Goal: Information Seeking & Learning: Learn about a topic

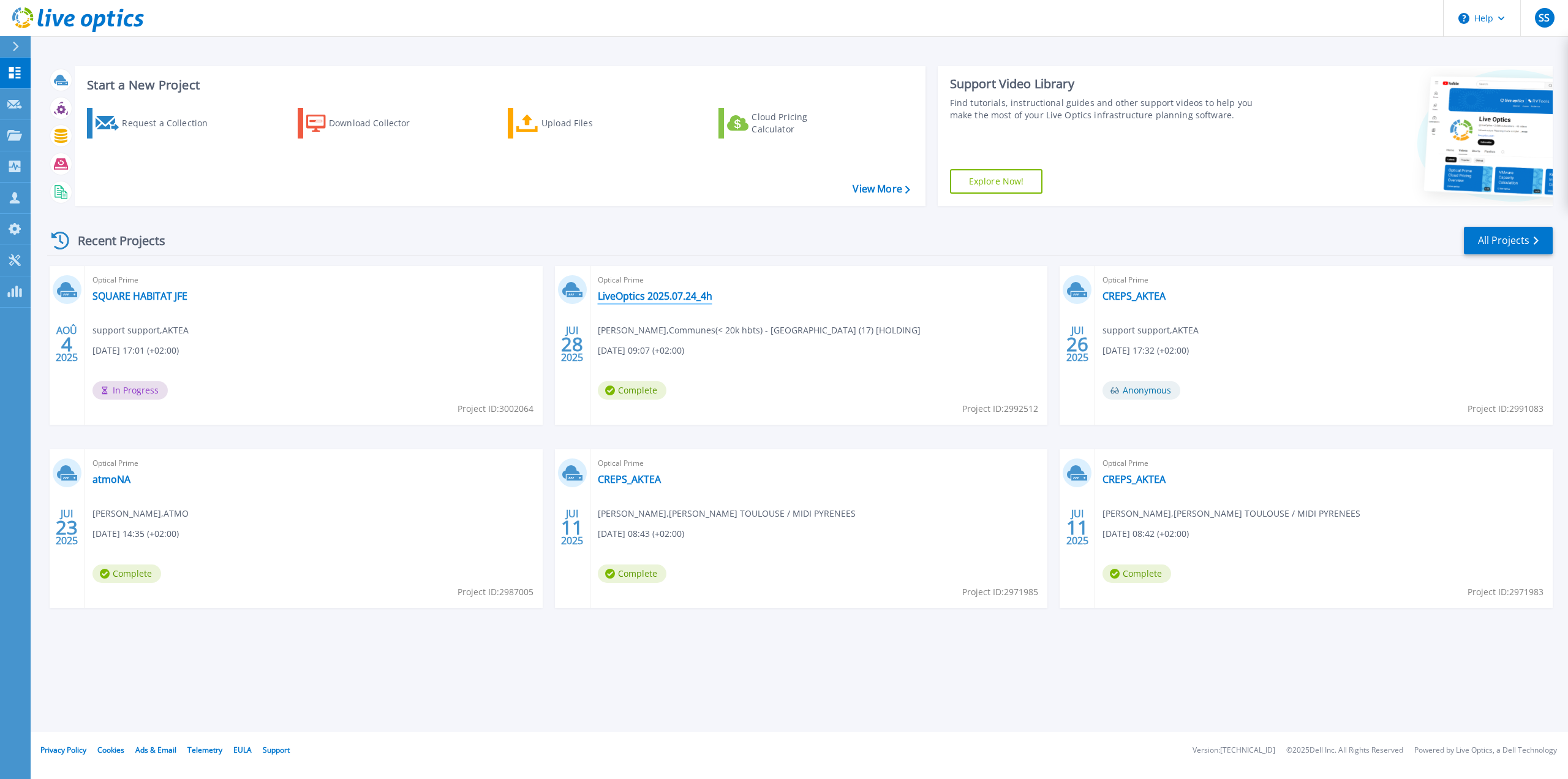
click at [648, 294] on link "LiveOptics 2025.07.24_4h" at bounding box center [655, 296] width 114 height 12
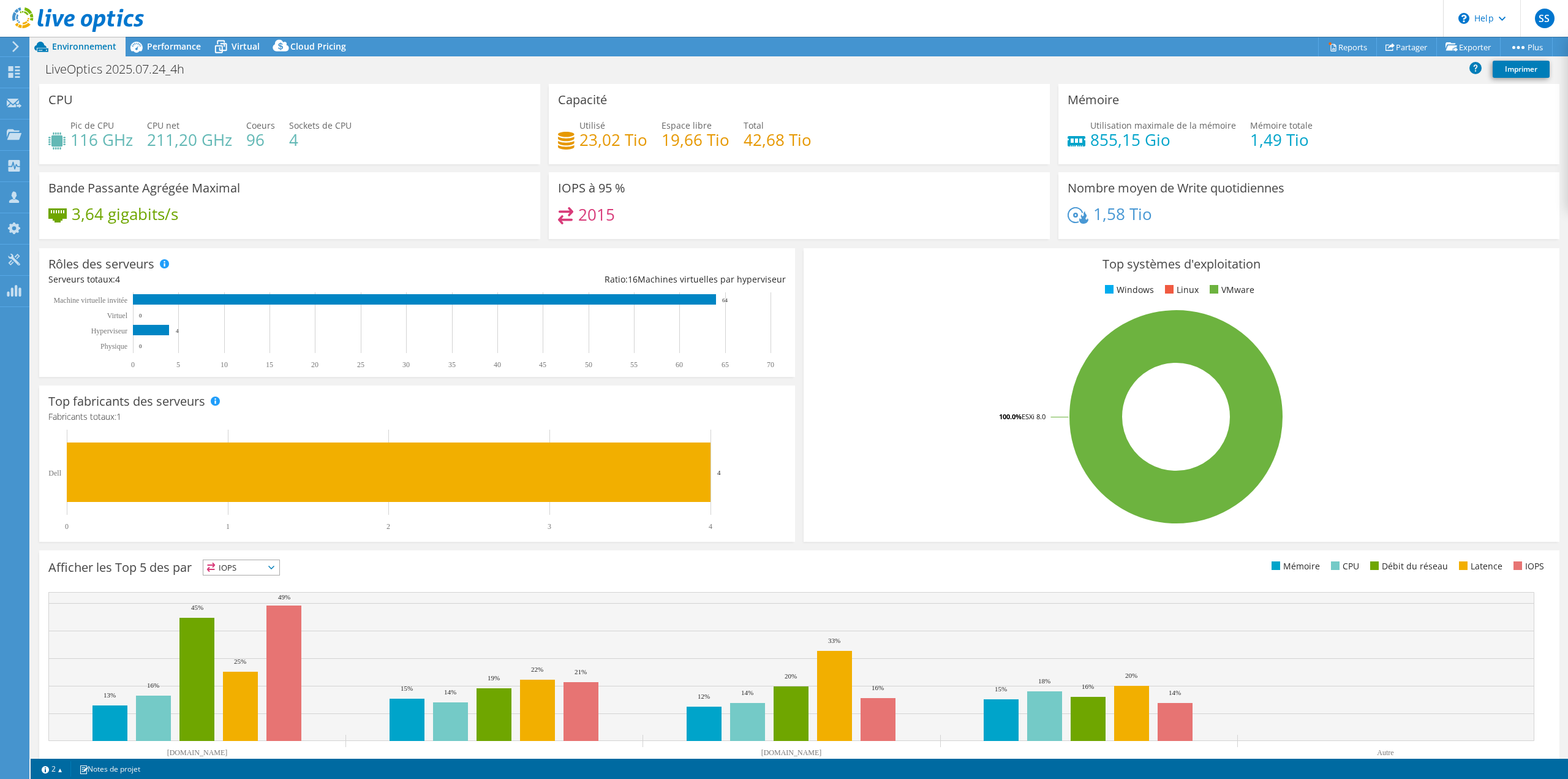
select select "USD"
click at [238, 47] on span "Virtual" at bounding box center [245, 46] width 28 height 12
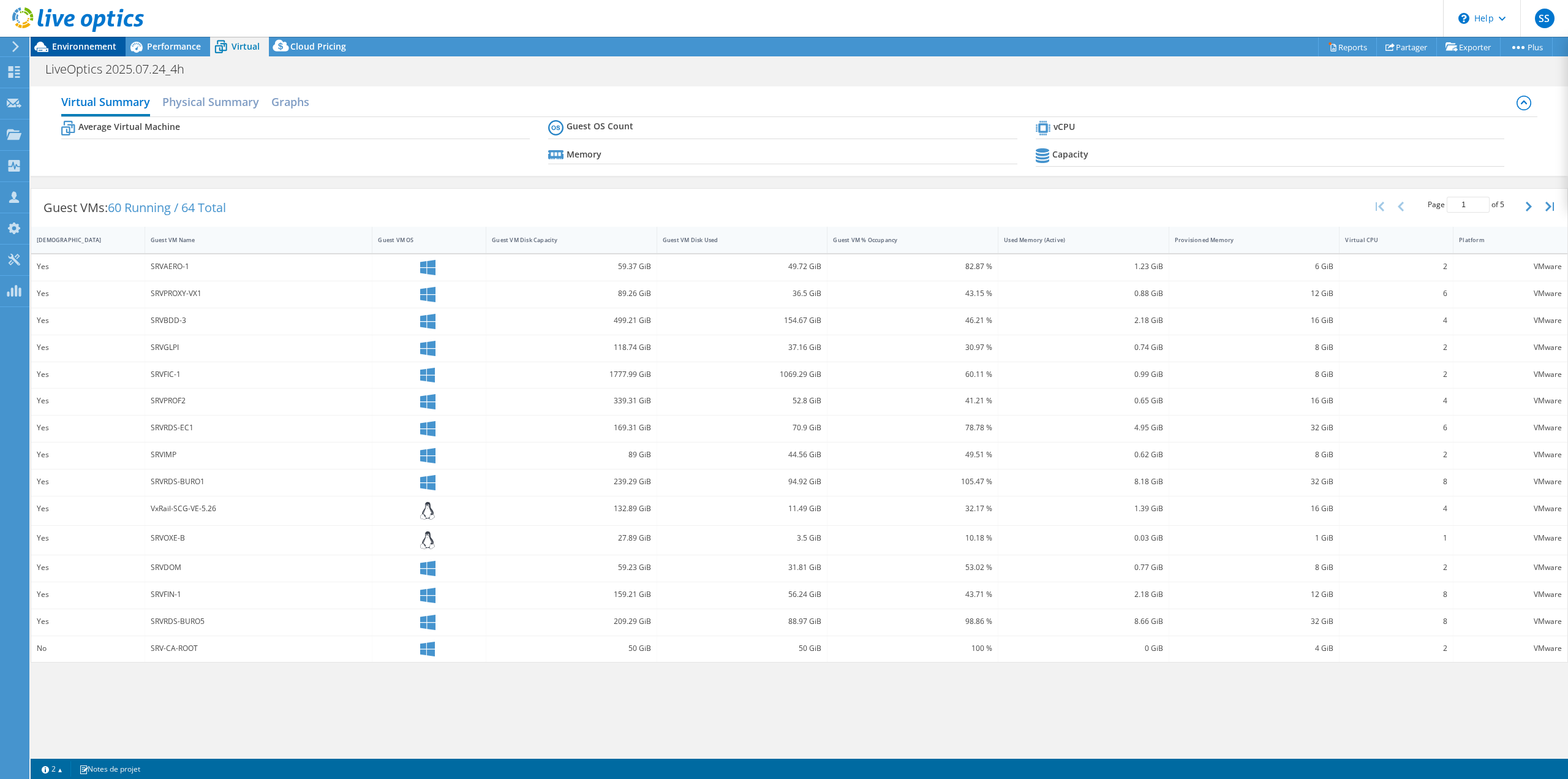
click at [98, 49] on span "Environnement" at bounding box center [84, 46] width 64 height 12
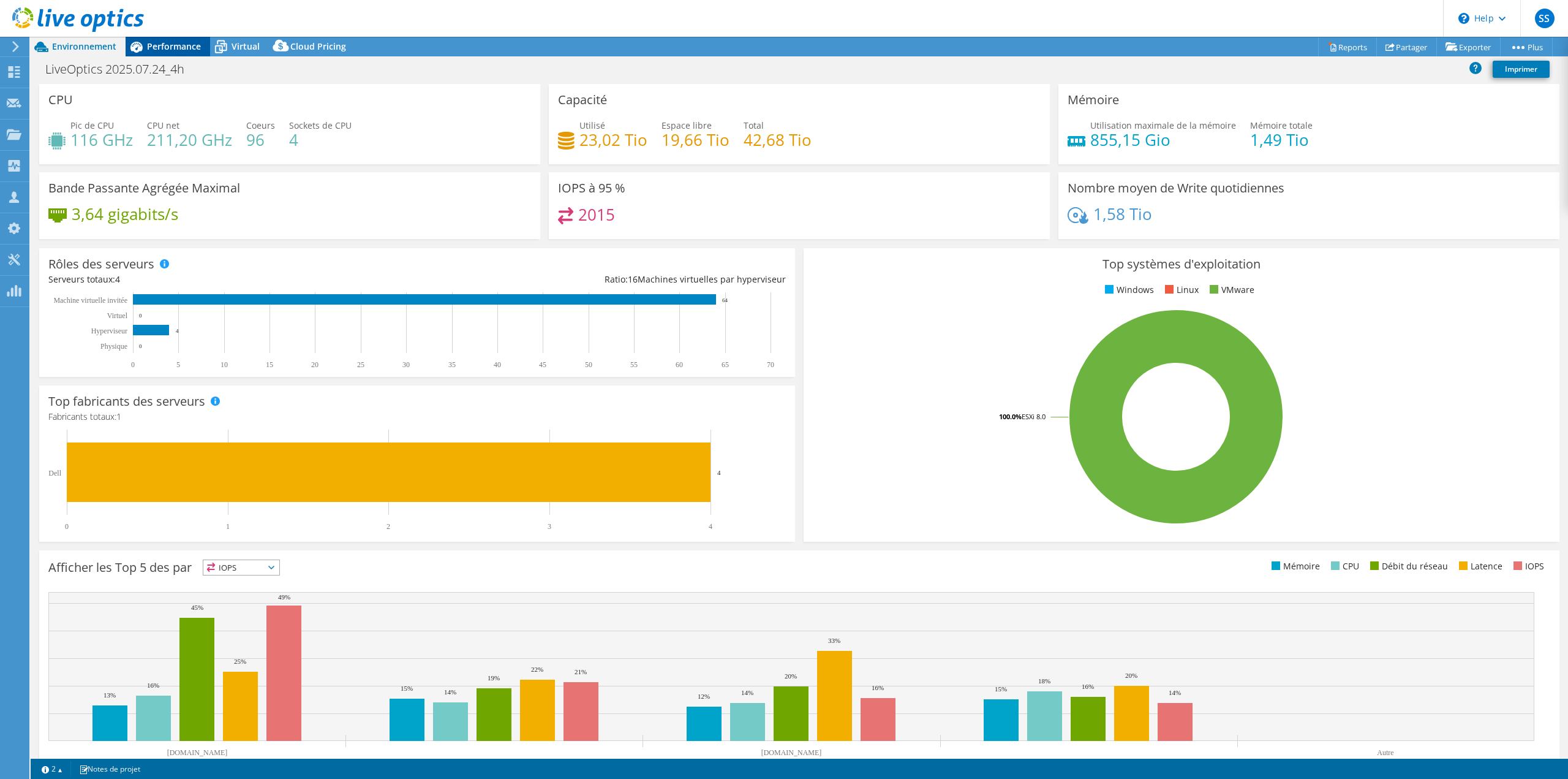
click at [167, 48] on span "Performance" at bounding box center [174, 46] width 54 height 12
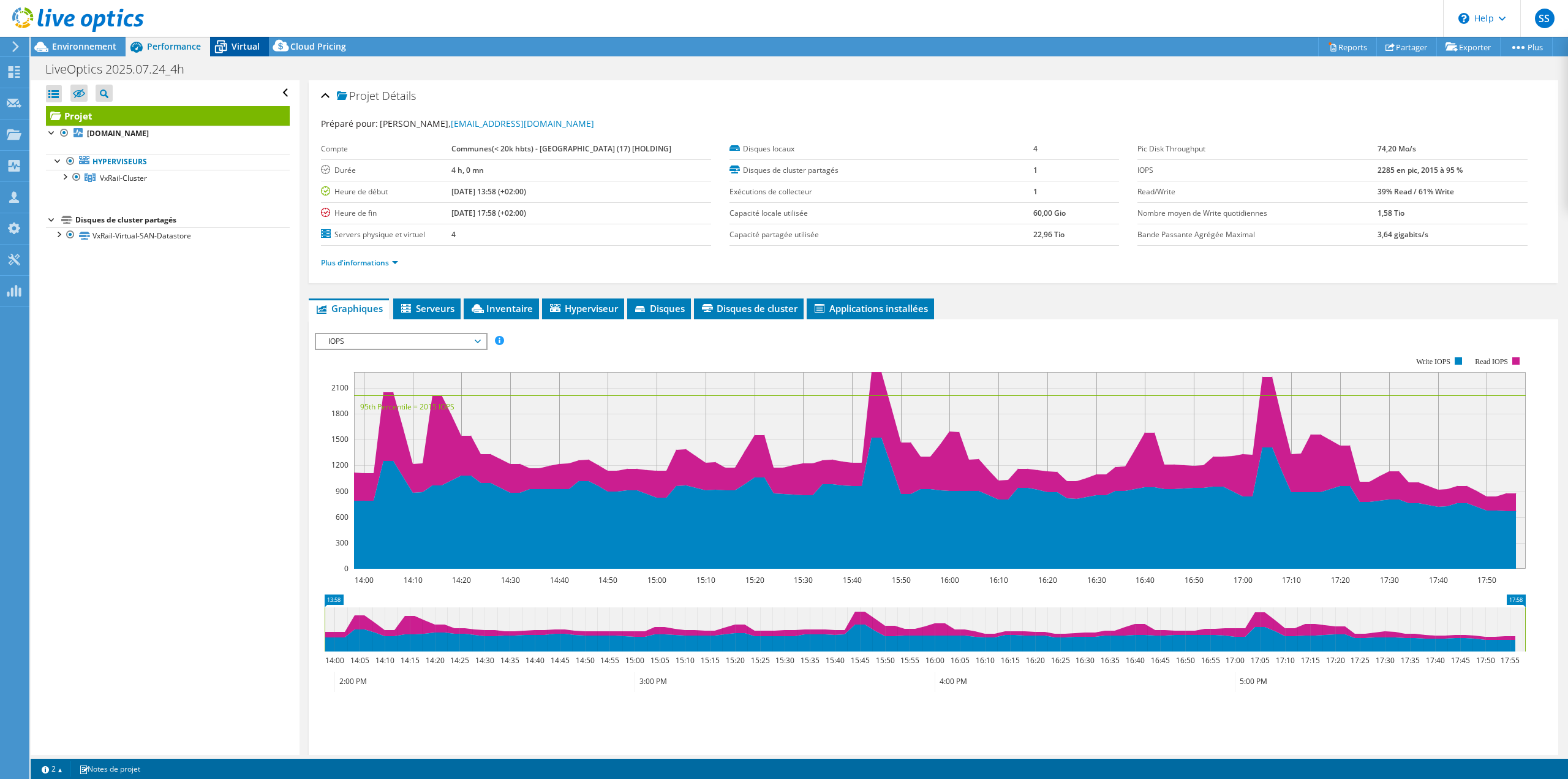
click at [221, 48] on icon at bounding box center [221, 48] width 12 height 10
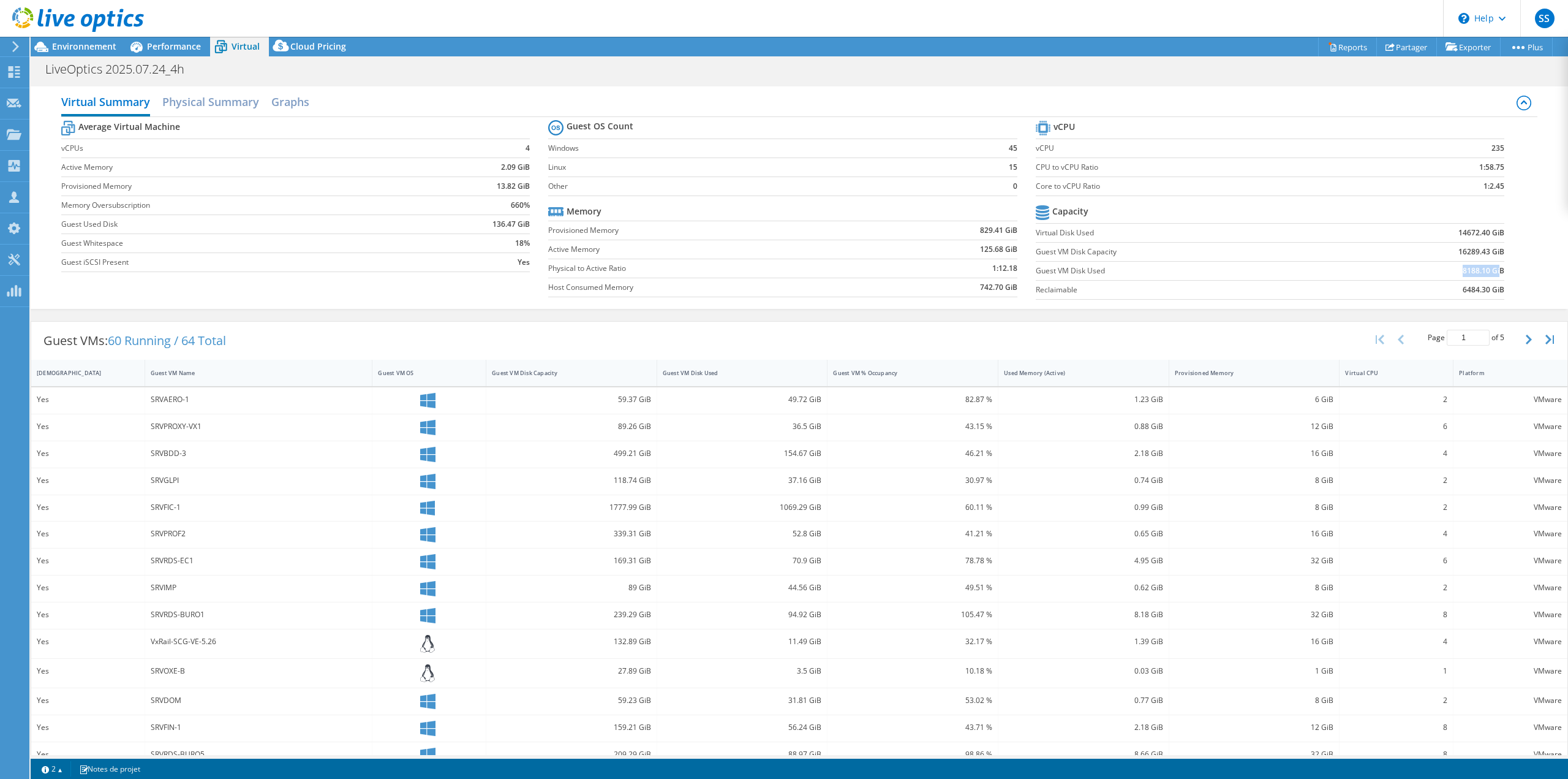
drag, startPoint x: 1493, startPoint y: 273, endPoint x: 1445, endPoint y: 273, distance: 48.0
click at [1445, 273] on td "8188.10 GiB" at bounding box center [1423, 271] width 162 height 19
click at [1487, 276] on b "8188.10 GiB" at bounding box center [1483, 271] width 42 height 12
drag, startPoint x: 1495, startPoint y: 249, endPoint x: 1165, endPoint y: 252, distance: 330.0
click at [1165, 252] on section "vCPU vCPU 235 CPU to vCPU Ratio 1:58.75 Core to vCPU Ratio 1:2.45 Capacity Virt…" at bounding box center [1279, 212] width 487 height 188
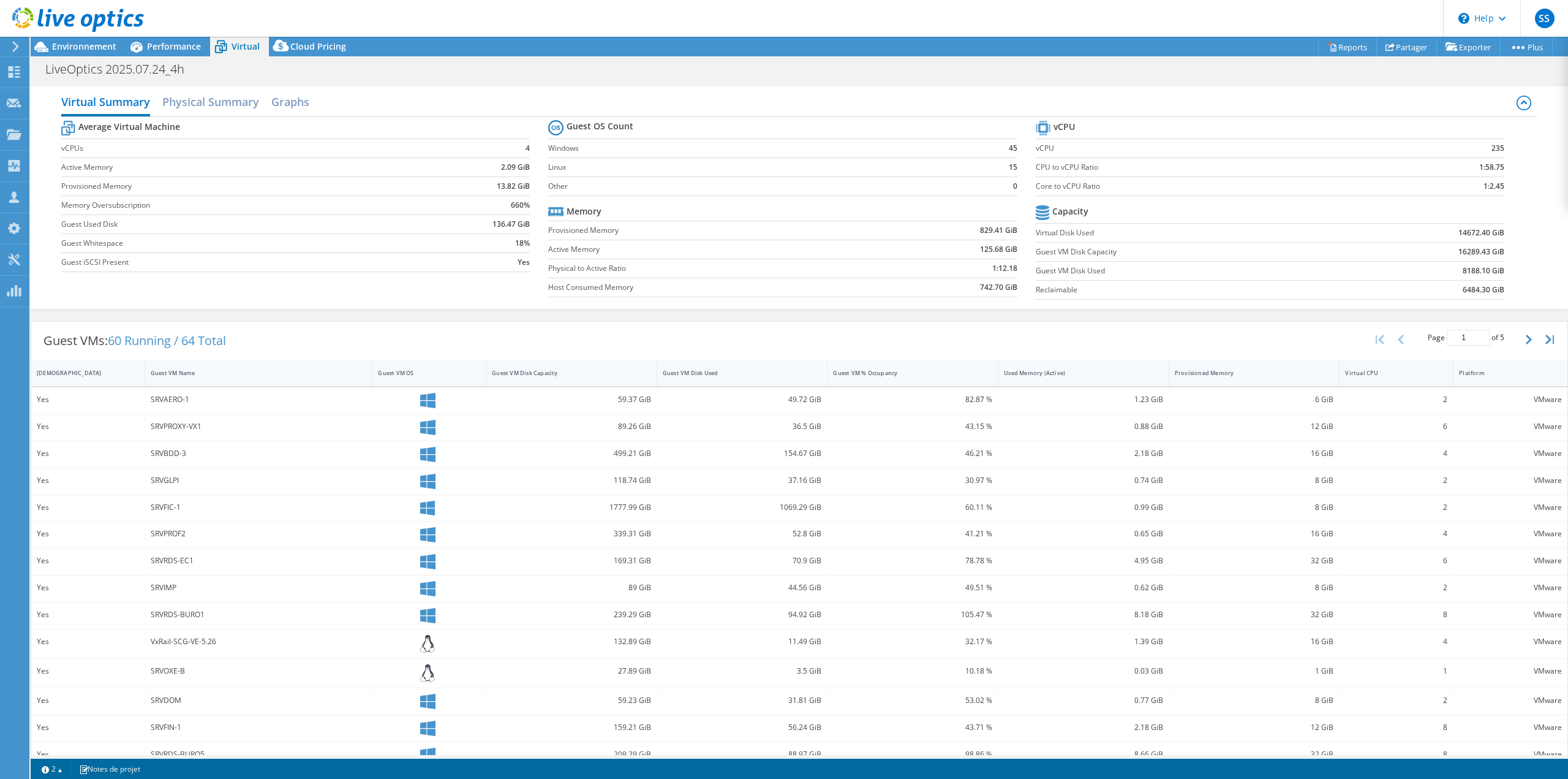
click at [1087, 248] on label "Guest VM Disk Capacity" at bounding box center [1189, 252] width 307 height 12
click at [1308, 274] on label "Guest VM Disk Used" at bounding box center [1189, 271] width 307 height 12
click at [1292, 297] on td "Reclaimable" at bounding box center [1189, 290] width 307 height 19
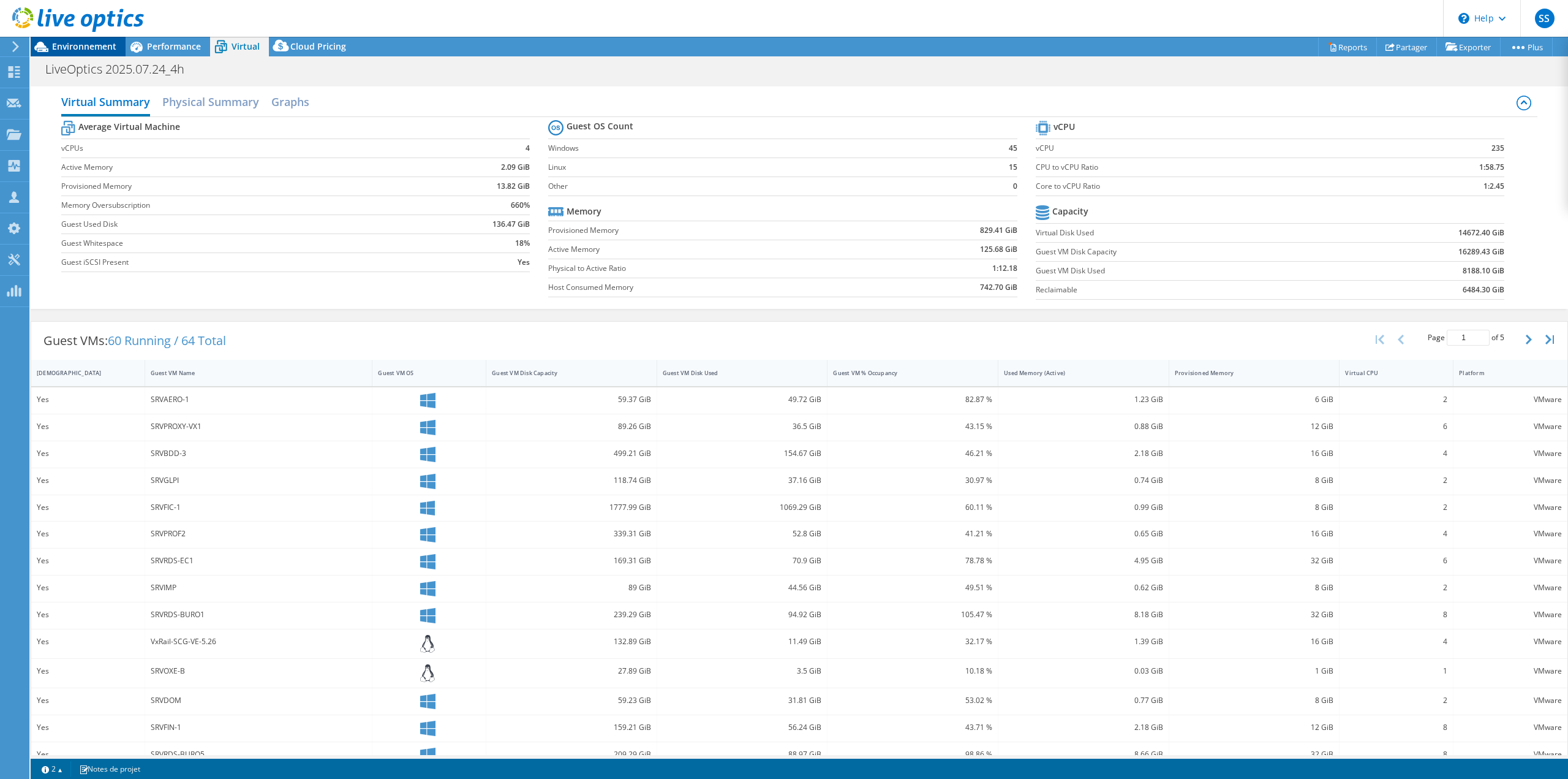
click at [112, 45] on span "Environnement" at bounding box center [84, 46] width 64 height 12
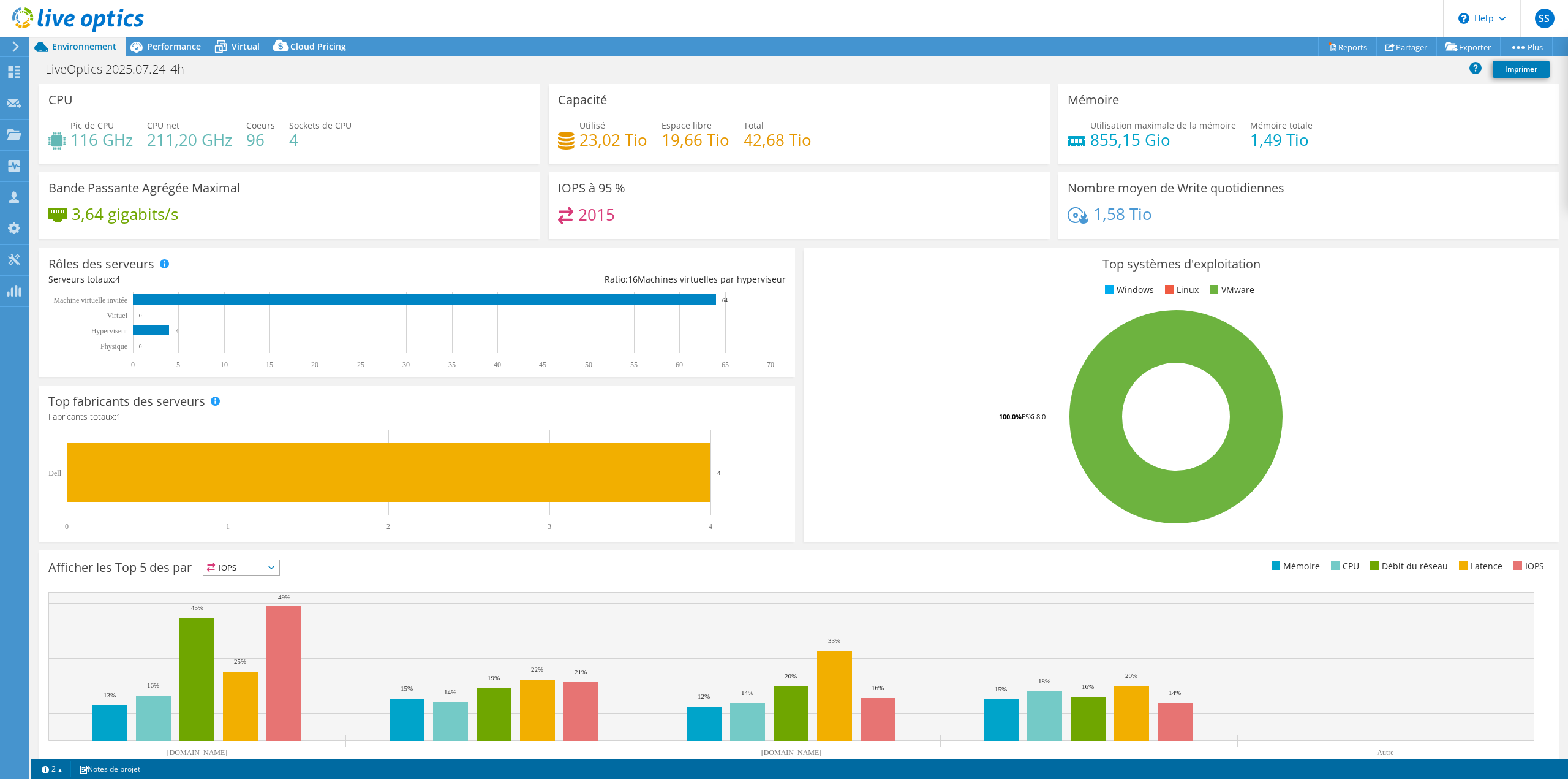
click at [111, 25] on use at bounding box center [78, 20] width 131 height 25
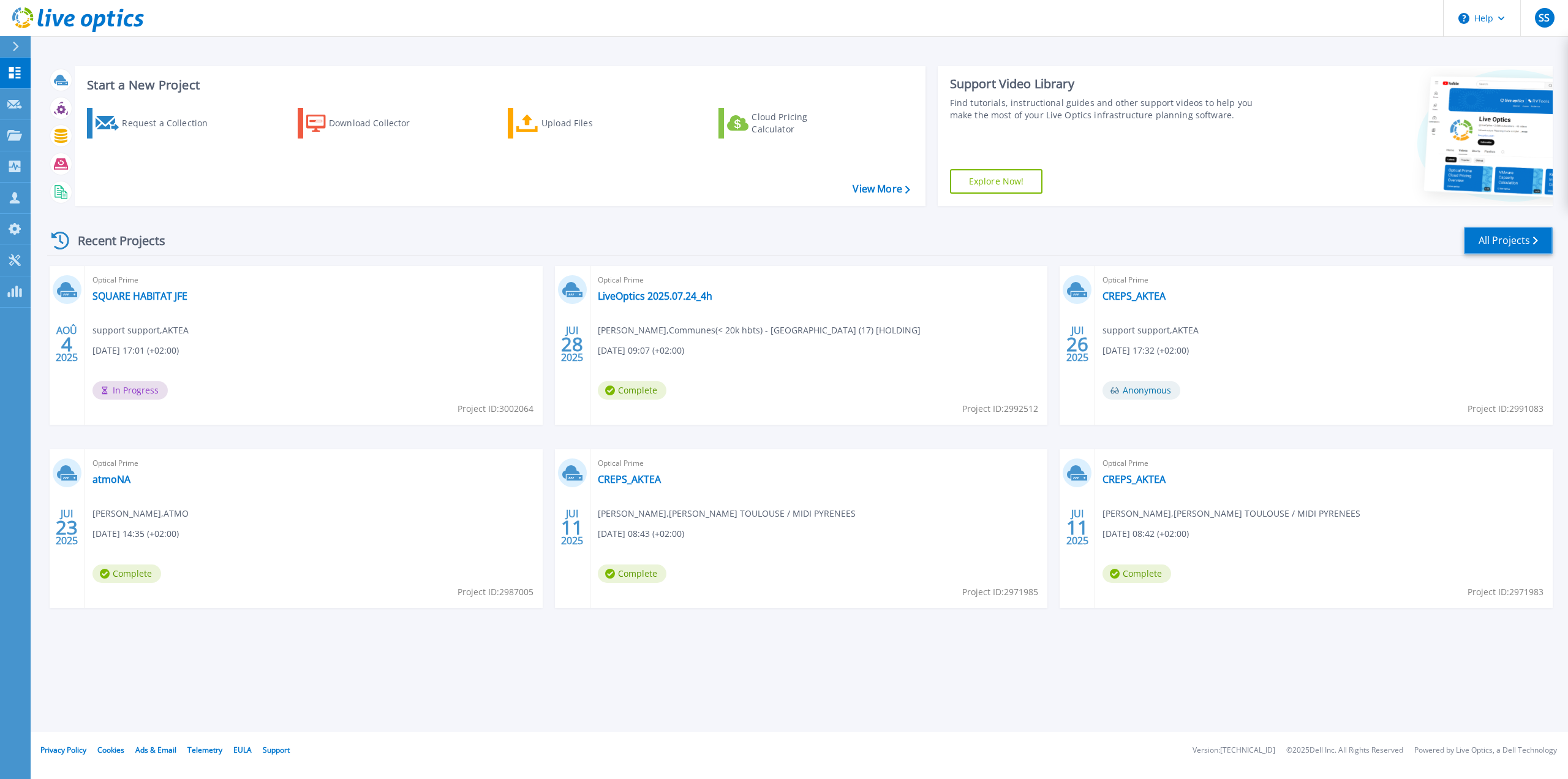
click at [1522, 235] on link "All Projects" at bounding box center [1508, 240] width 89 height 27
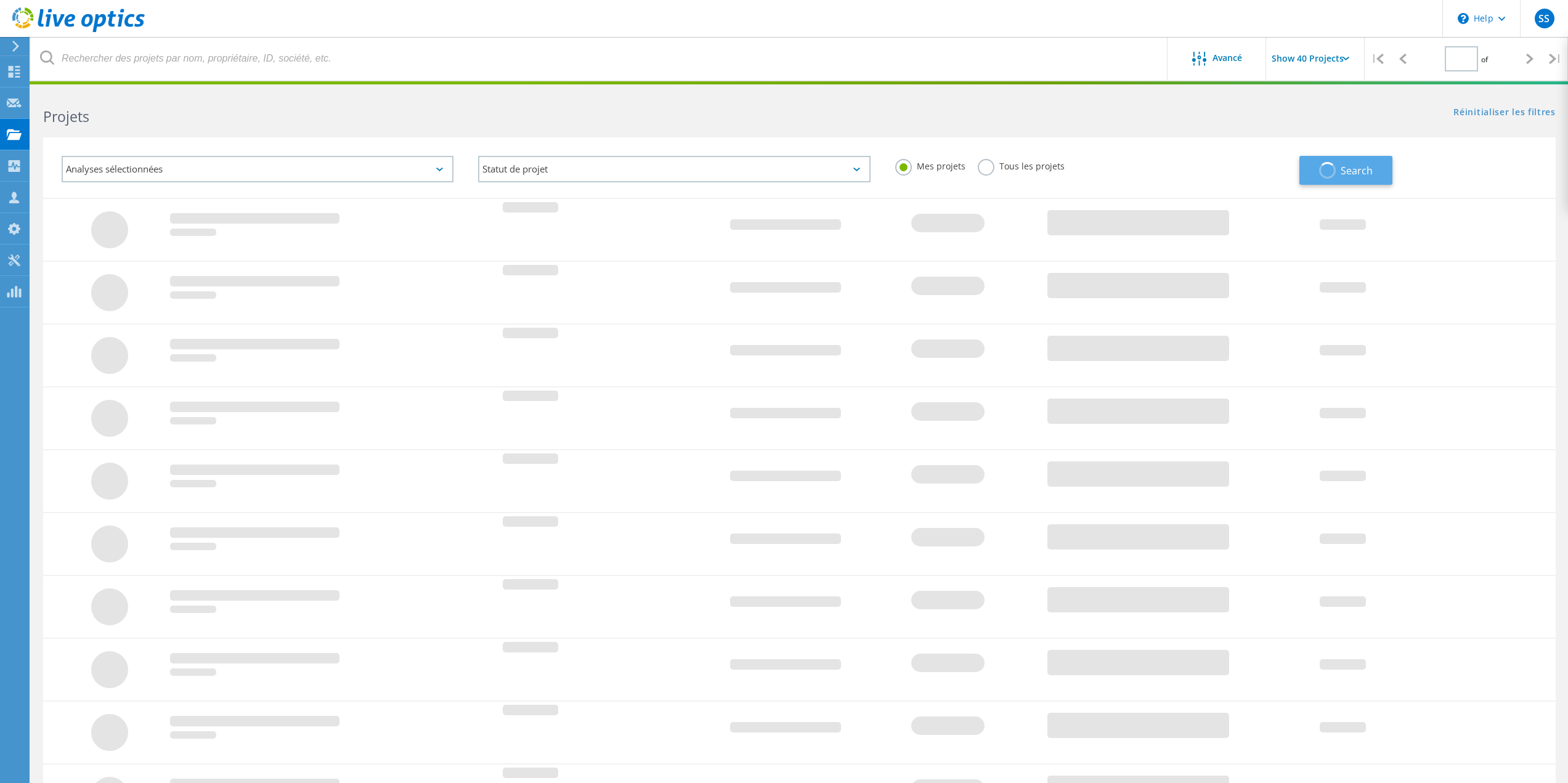
type input "1"
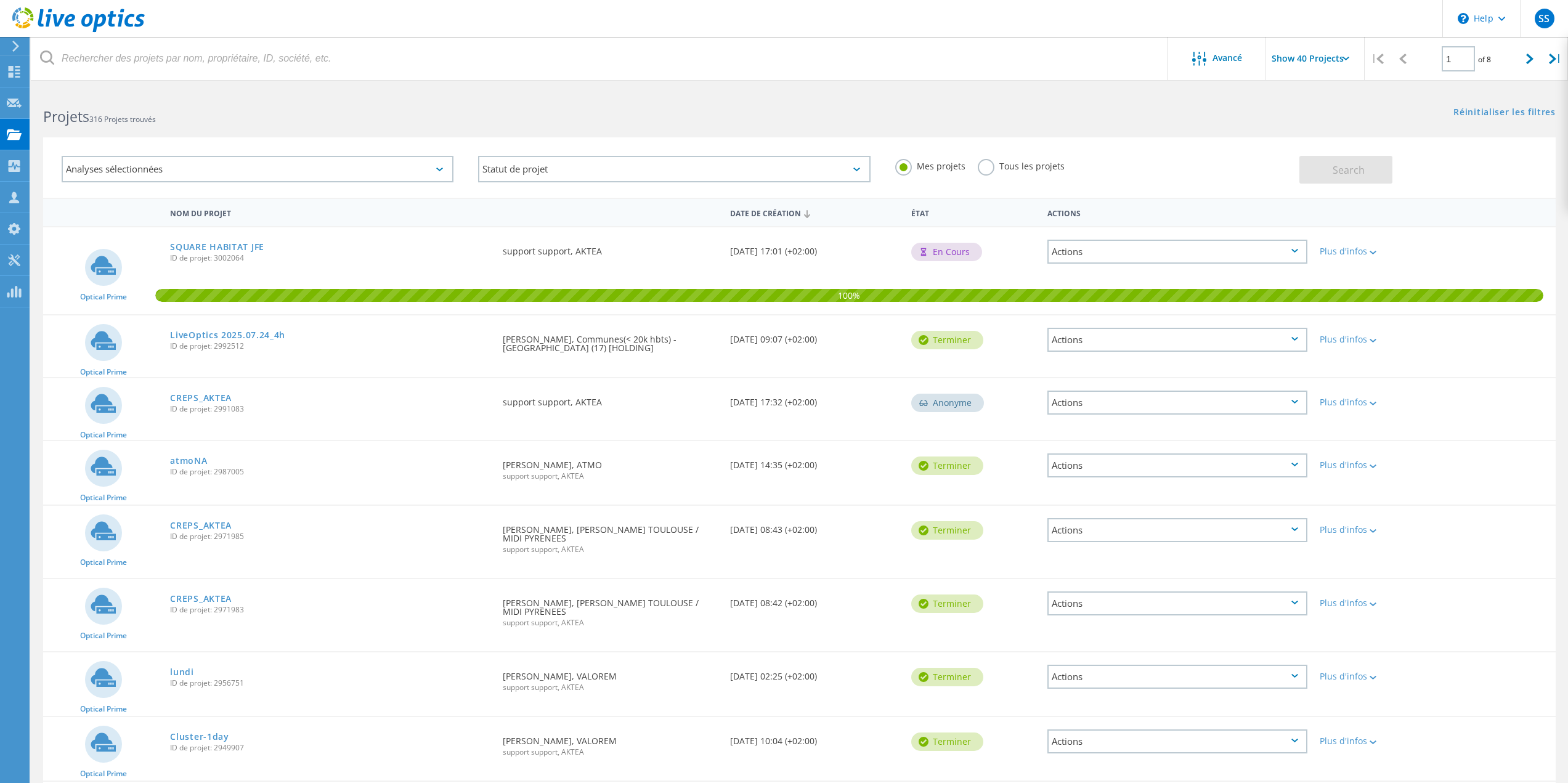
scroll to position [716, 0]
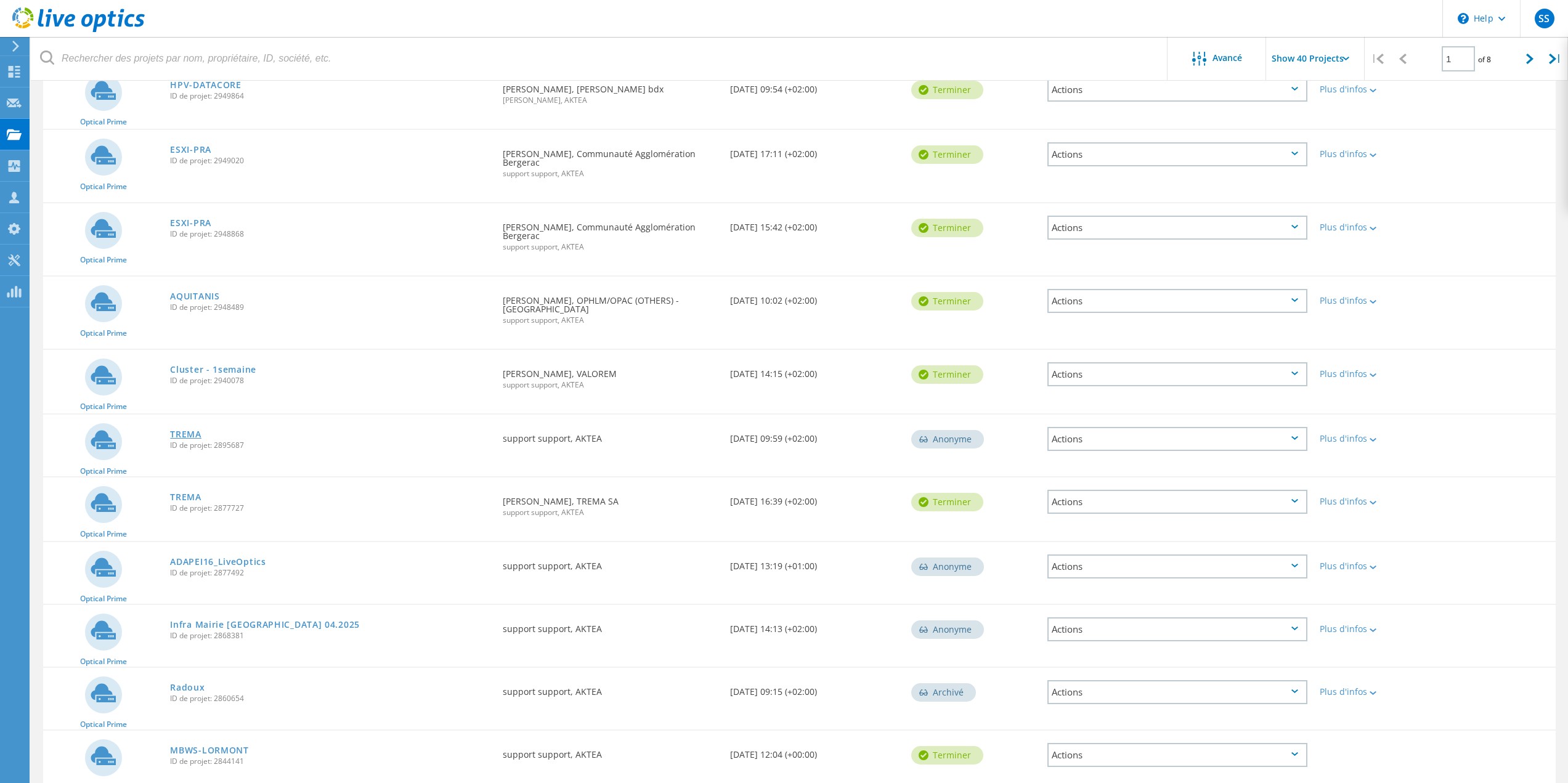
click at [189, 430] on link "TREMA" at bounding box center [186, 434] width 32 height 9
click at [183, 493] on link "TREMA" at bounding box center [186, 497] width 32 height 9
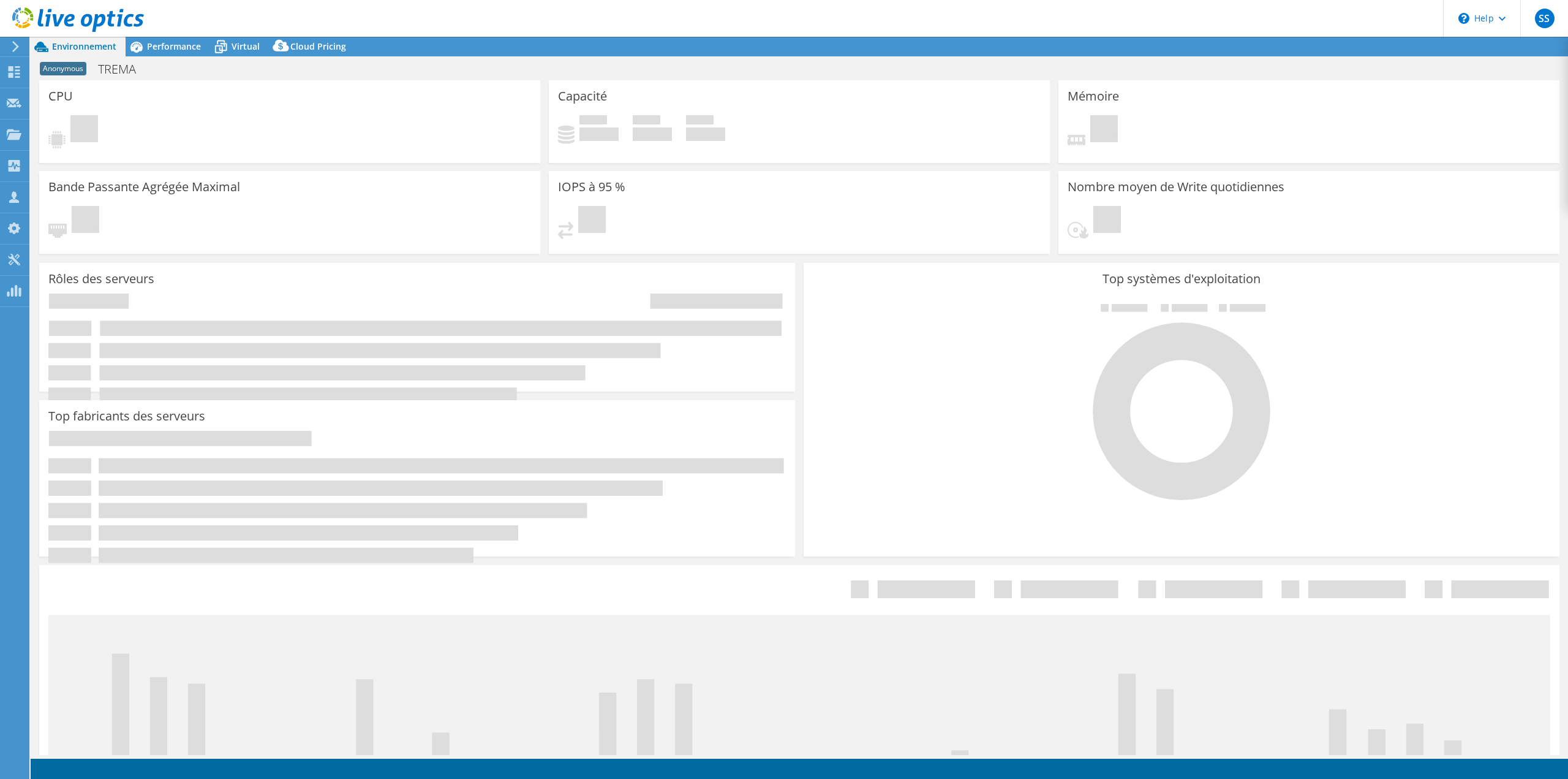
select select "USD"
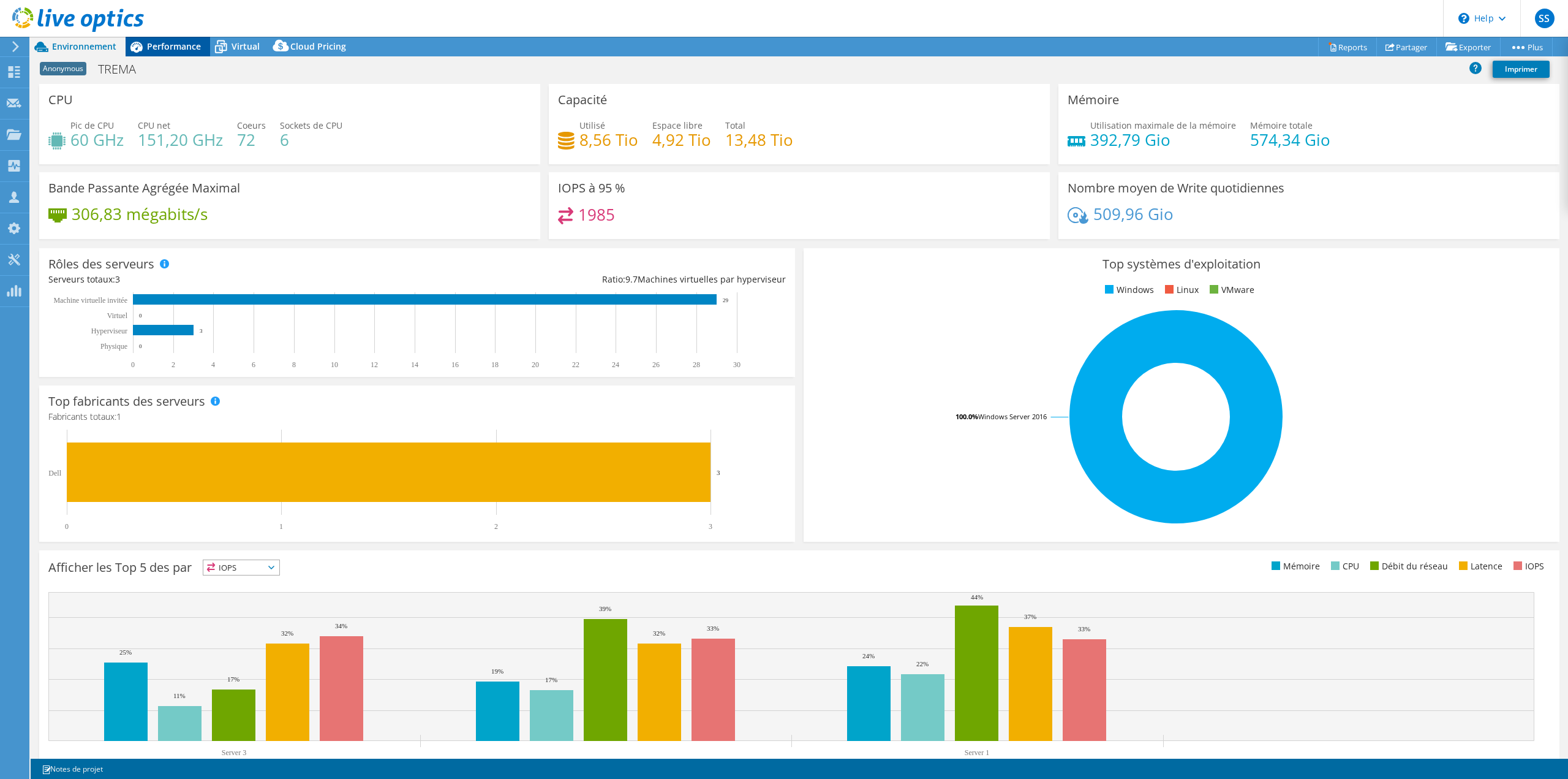
click at [177, 50] on span "Performance" at bounding box center [174, 46] width 54 height 12
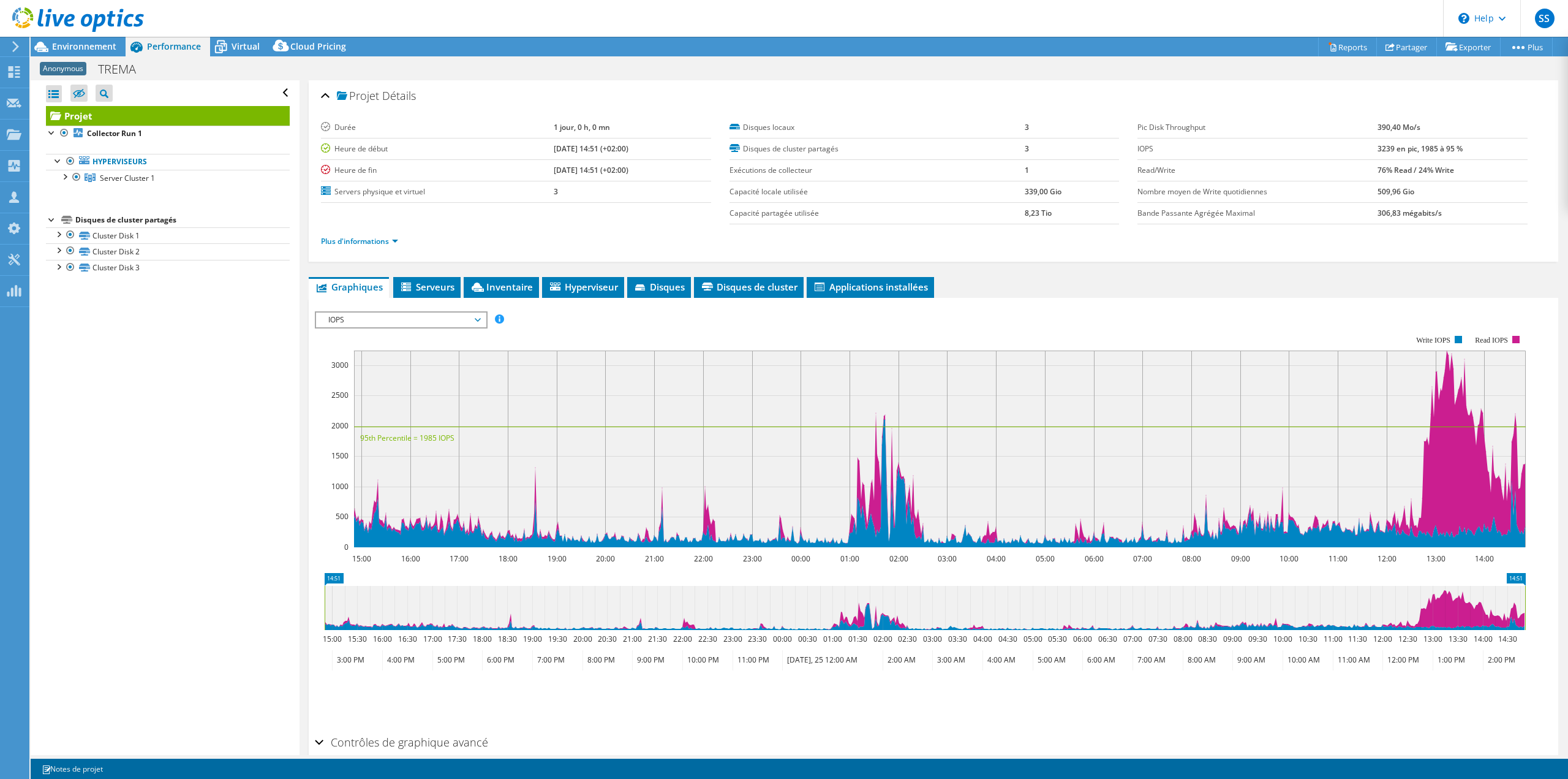
click at [241, 56] on div "Anonymous TREMA Imprimer" at bounding box center [799, 68] width 1537 height 24
click at [236, 48] on span "Virtual" at bounding box center [245, 46] width 28 height 12
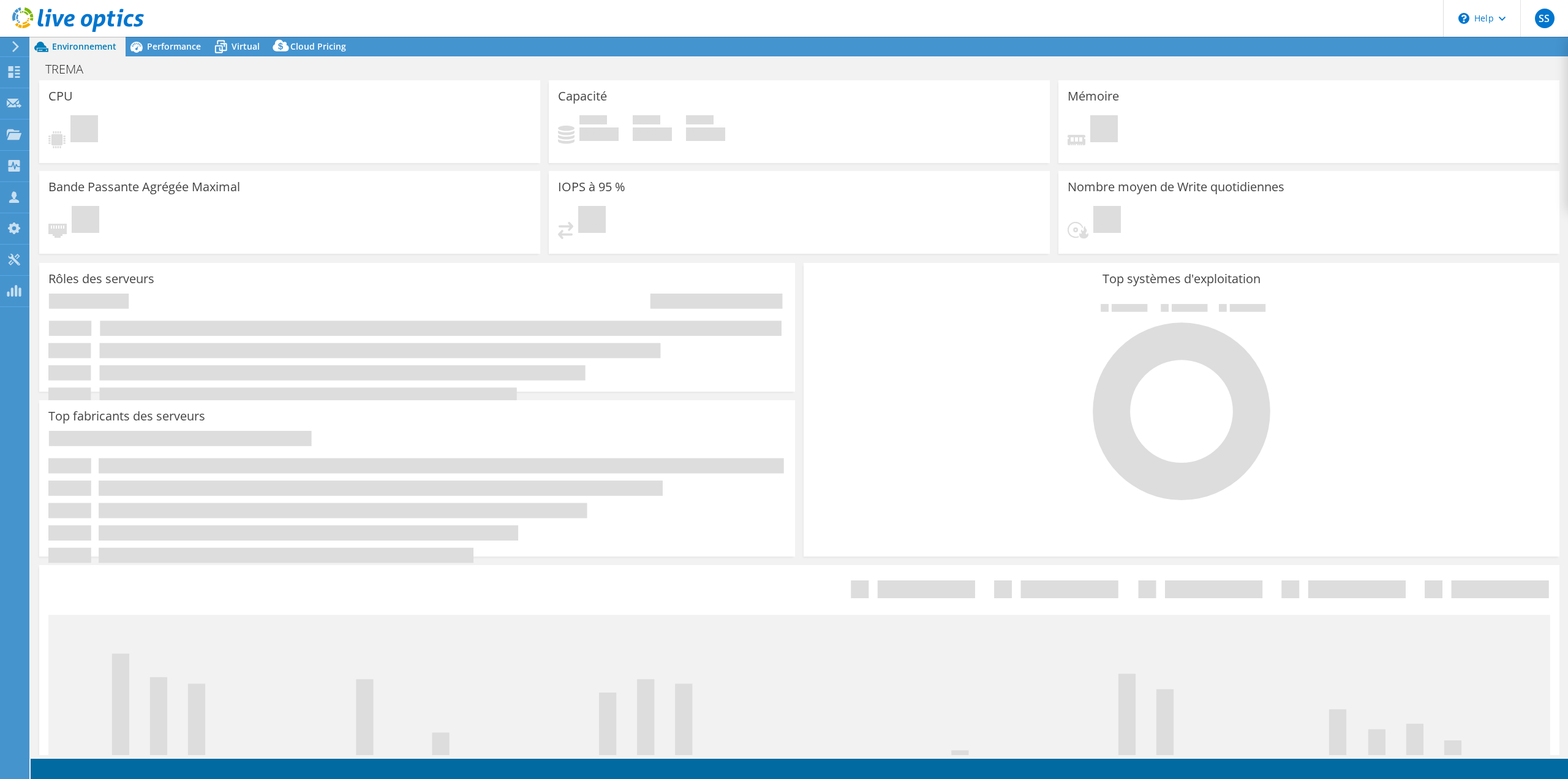
select select "EUFrankfurt"
select select "EUR"
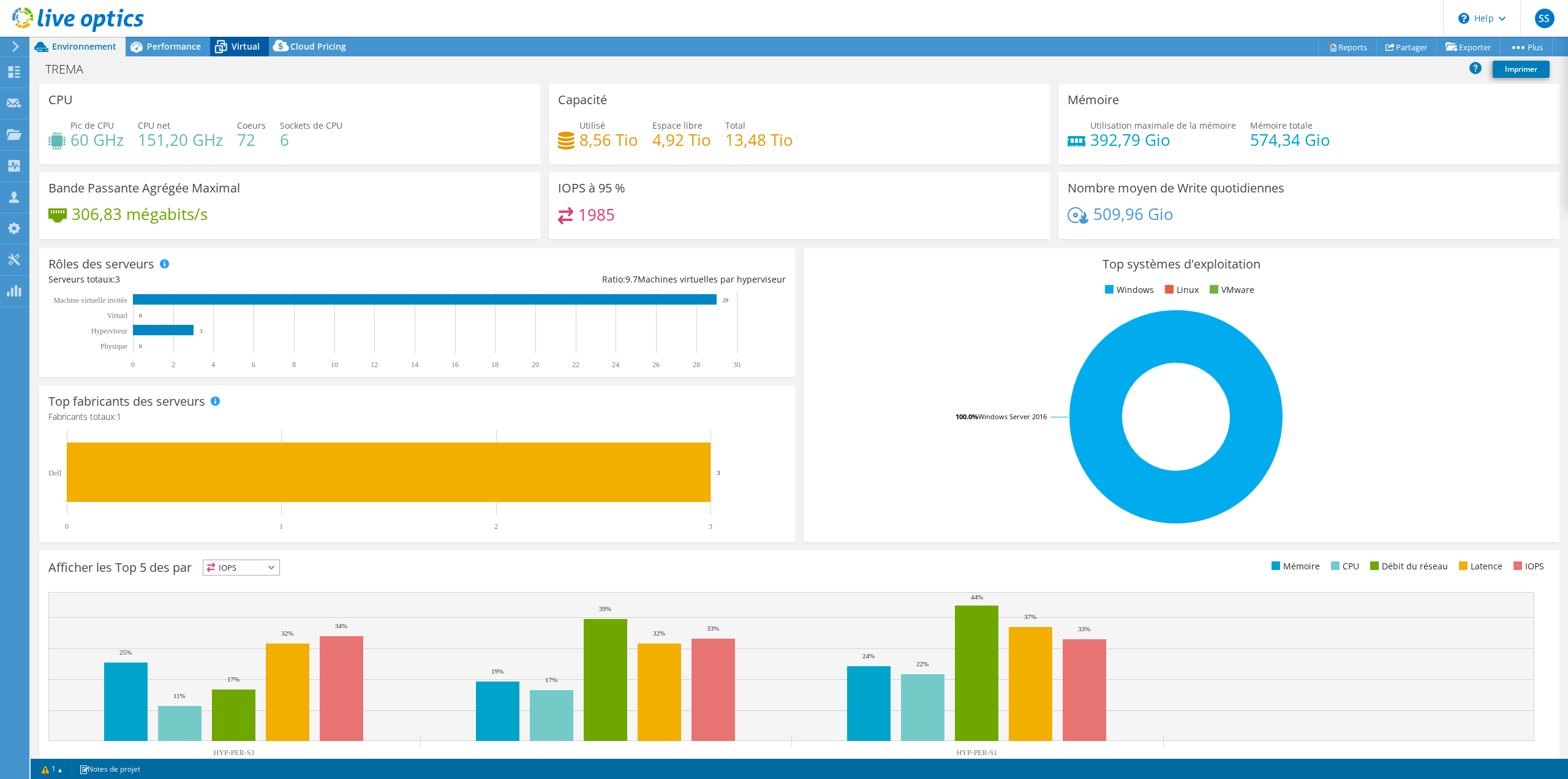
click at [238, 42] on span "Virtual" at bounding box center [245, 46] width 28 height 12
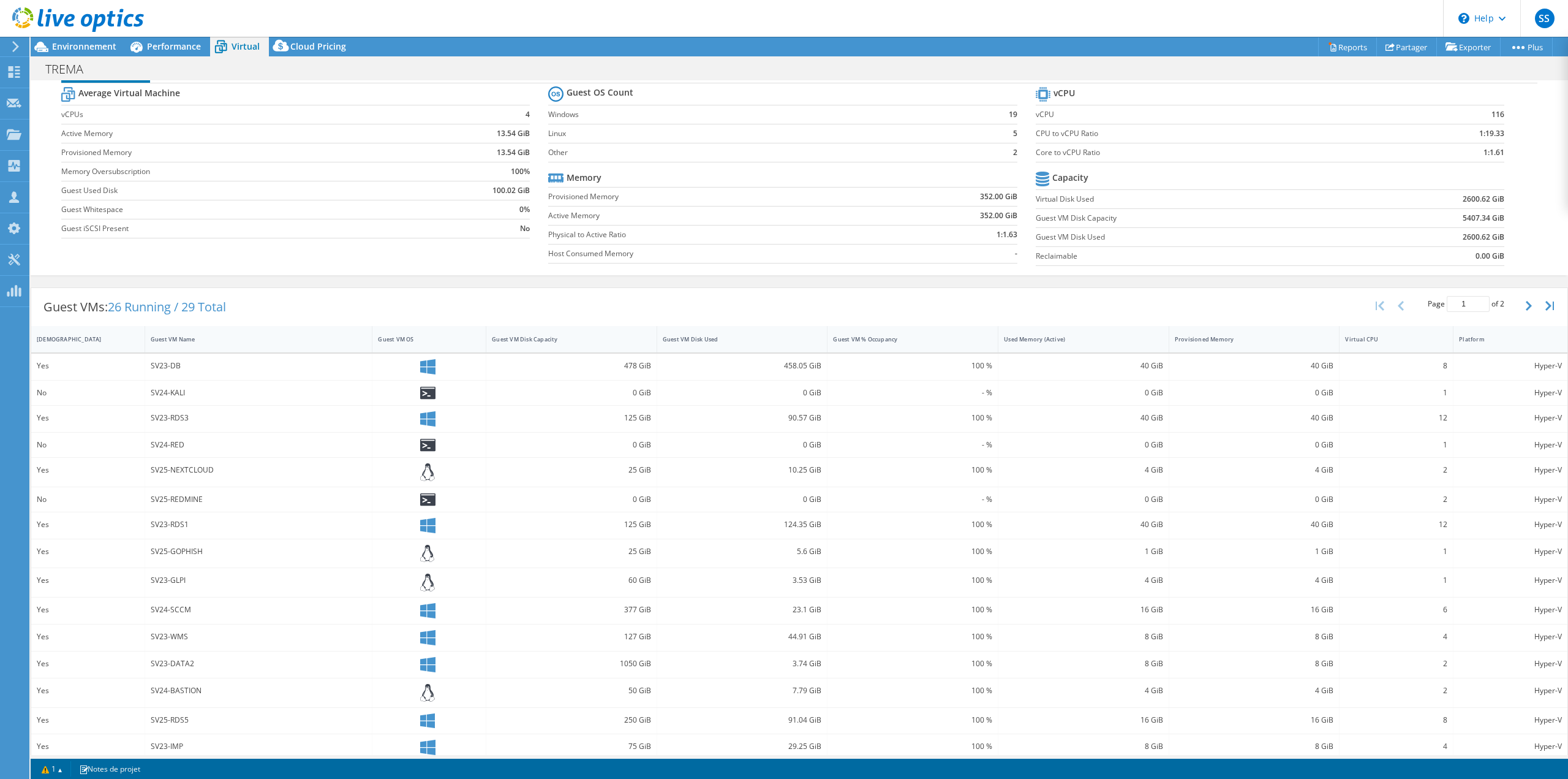
scroll to position [46, 0]
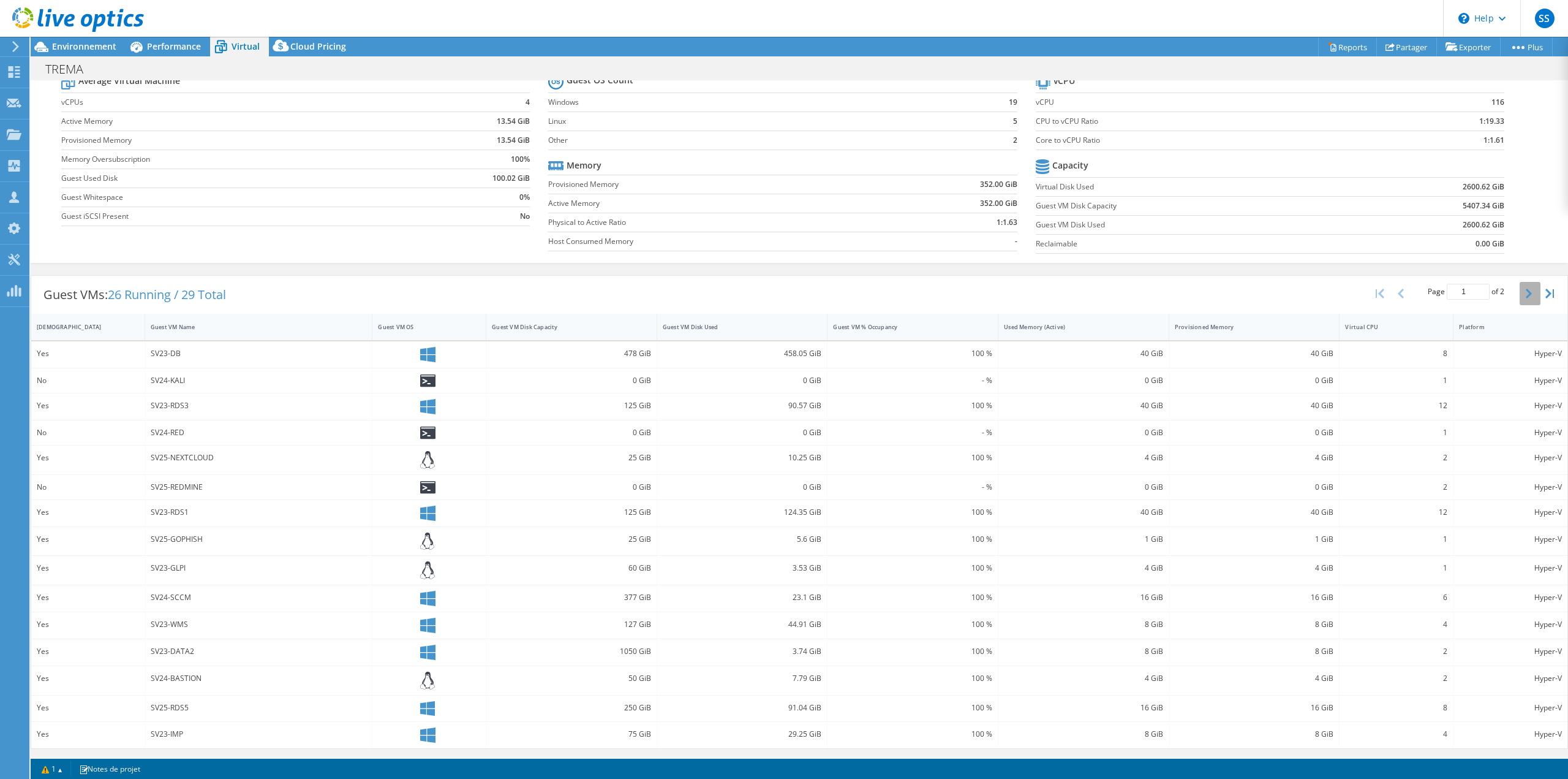
click at [1526, 289] on icon "button" at bounding box center [1528, 293] width 6 height 10
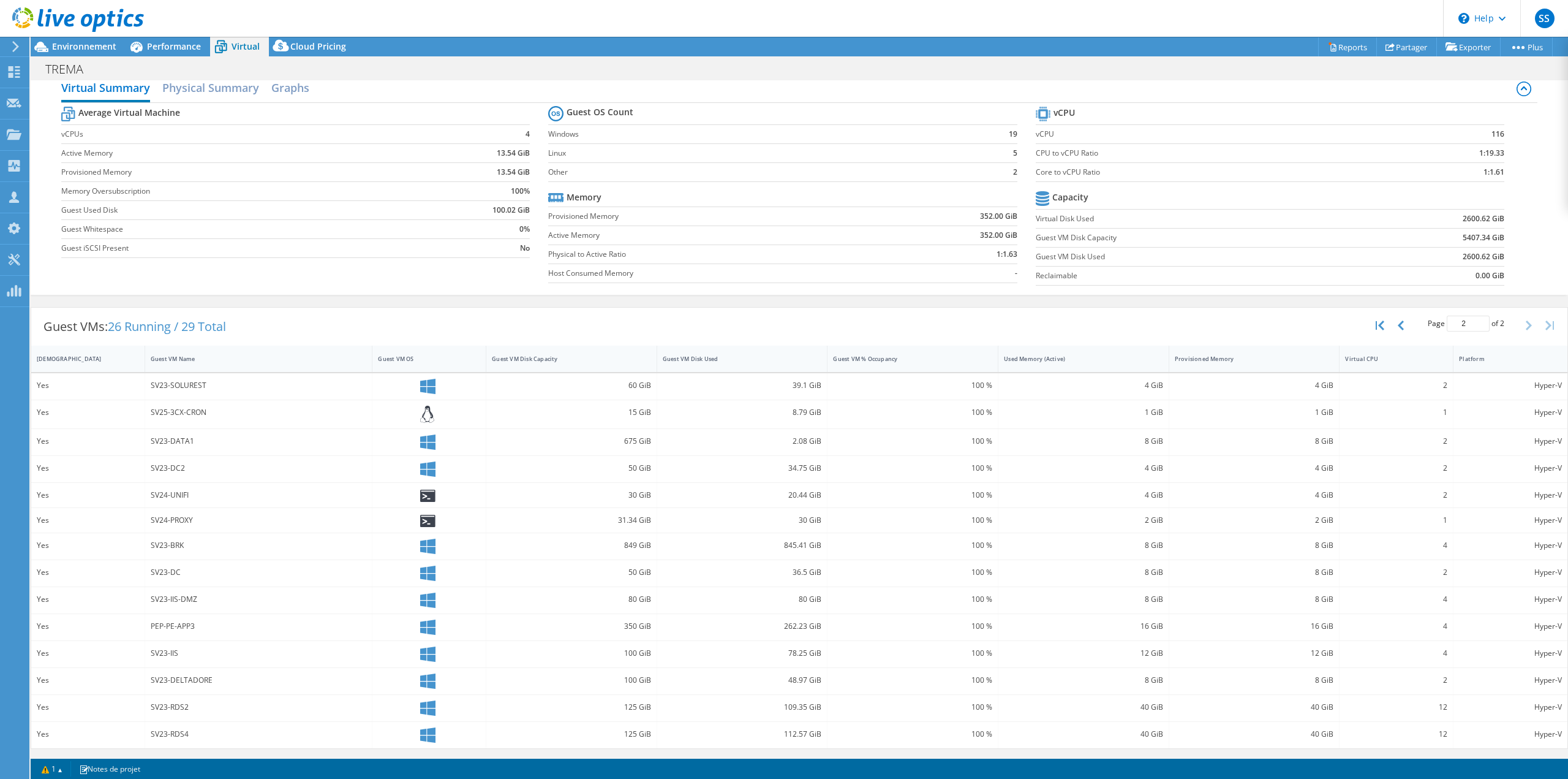
scroll to position [14, 0]
click at [1398, 325] on icon "button" at bounding box center [1400, 325] width 6 height 10
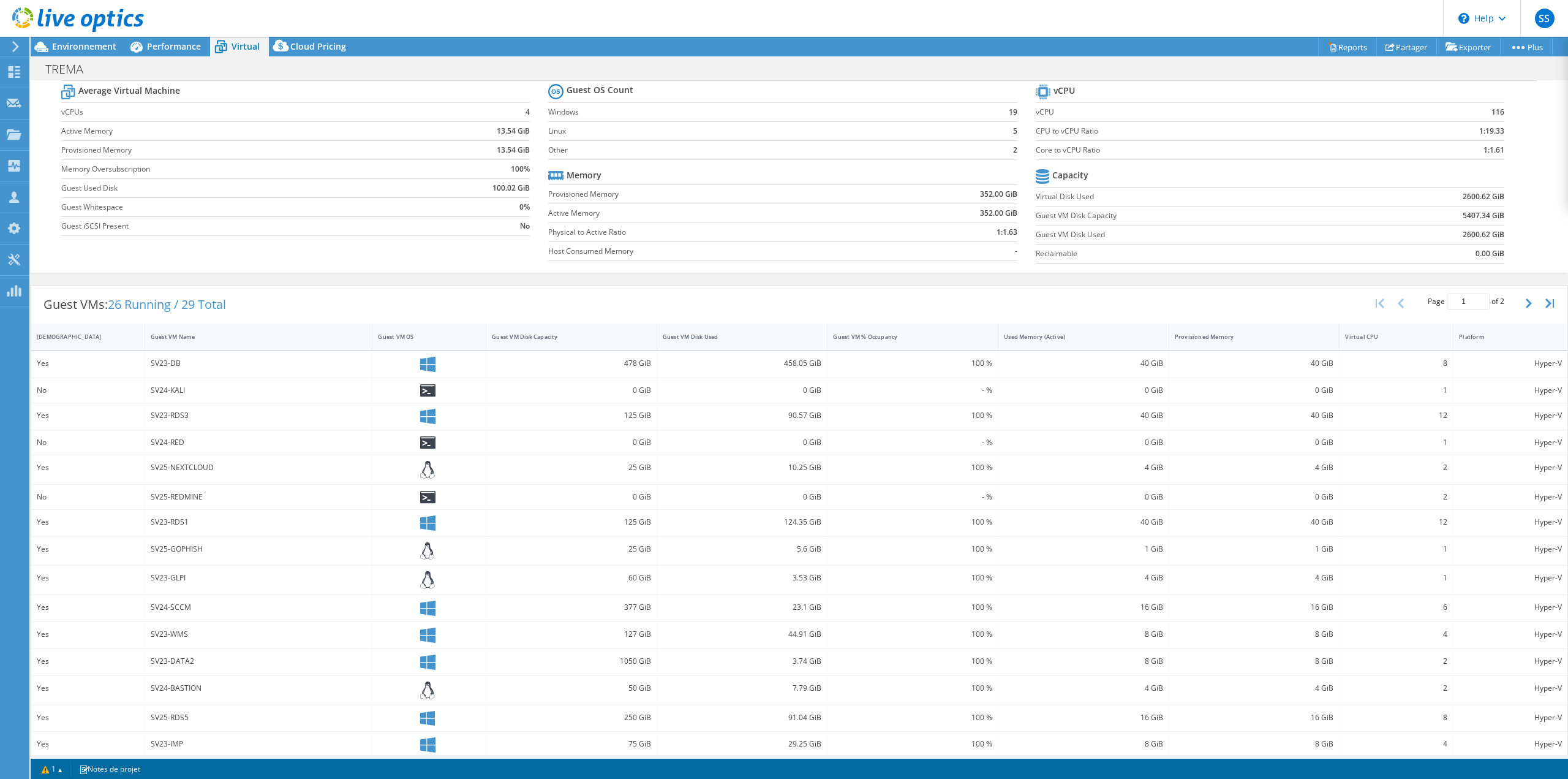
scroll to position [46, 0]
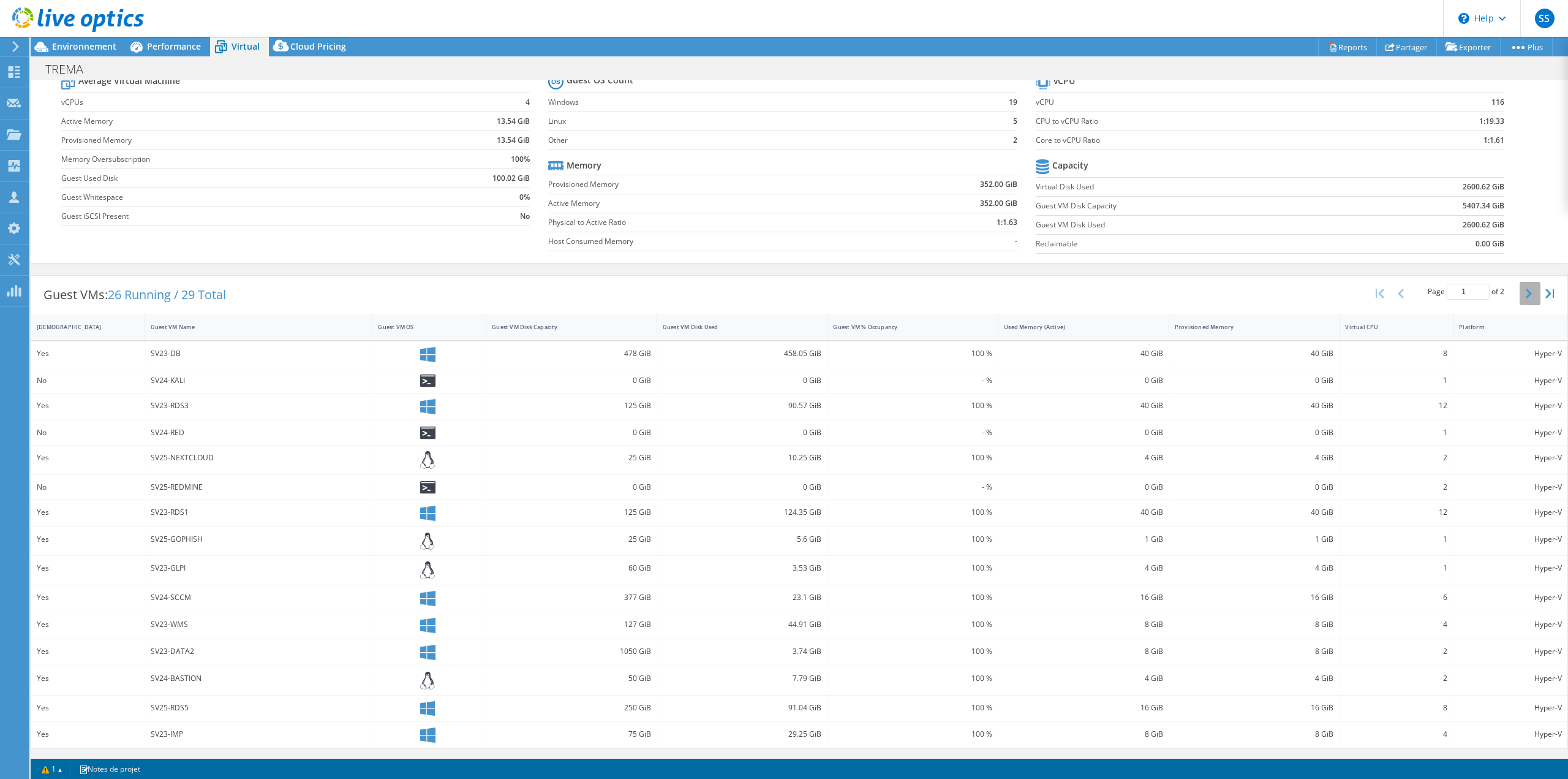
click at [1519, 293] on button "button" at bounding box center [1530, 293] width 21 height 23
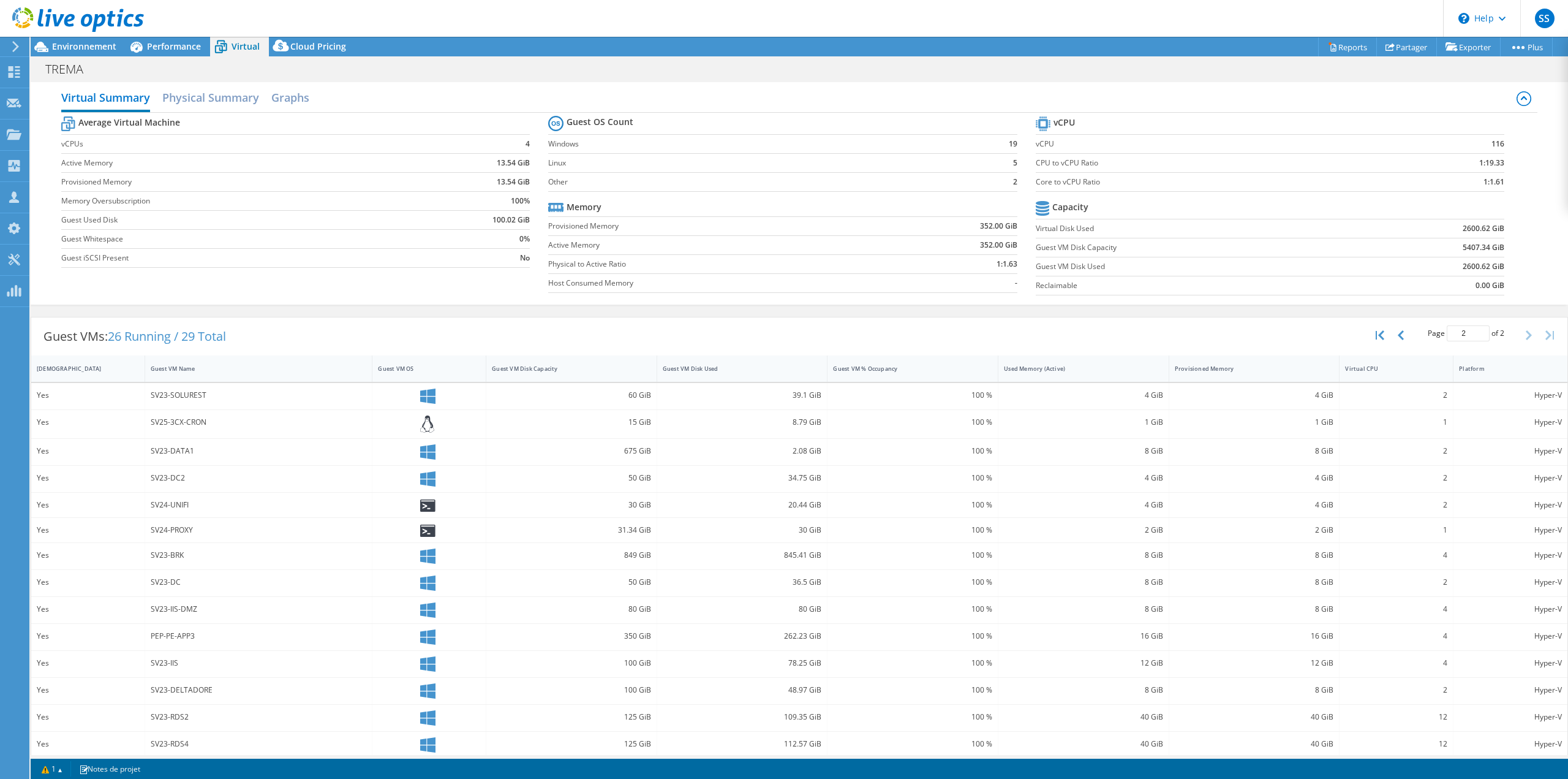
scroll to position [0, 0]
click at [98, 45] on span "Environnement" at bounding box center [84, 46] width 64 height 12
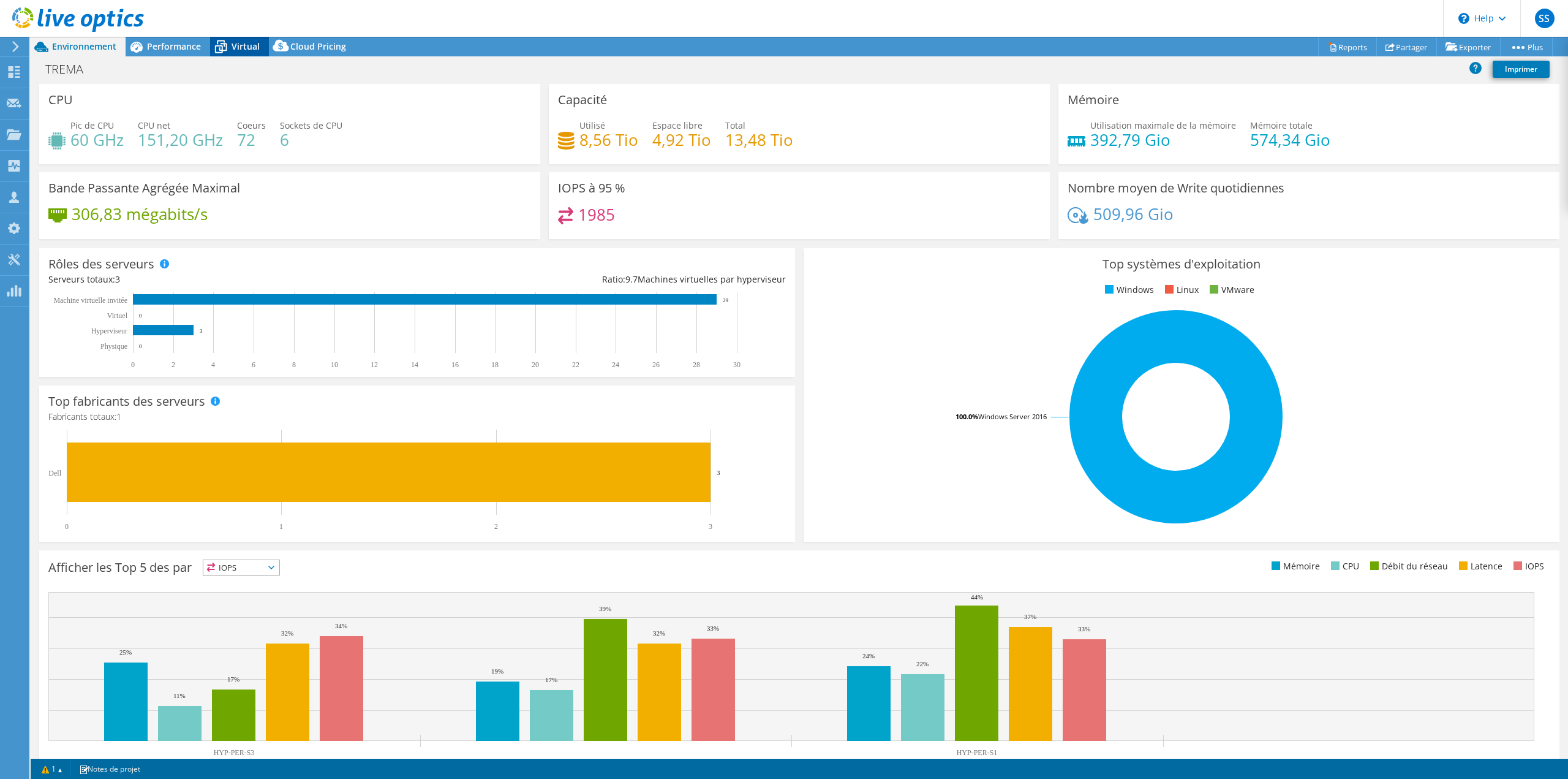
click at [241, 41] on span "Virtual" at bounding box center [245, 46] width 28 height 12
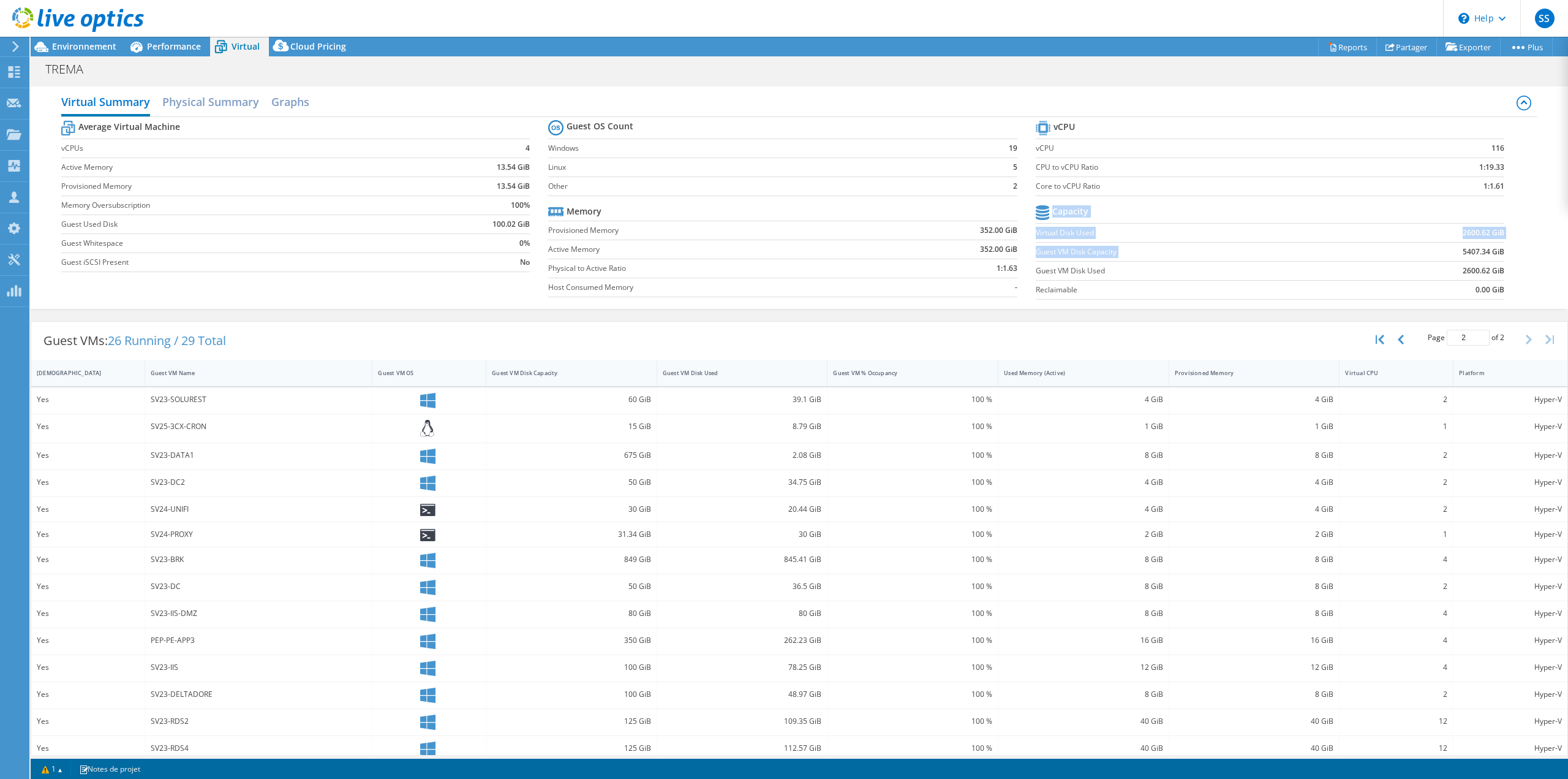
drag, startPoint x: 1448, startPoint y: 251, endPoint x: 1495, endPoint y: 257, distance: 47.4
click at [1495, 257] on section "vCPU vCPU 116 CPU to vCPU Ratio 1:19.33 Core to vCPU Ratio 1:1.61 Capacity Virt…" at bounding box center [1279, 212] width 487 height 188
click at [733, 321] on div "Guest VMs: 26 Running / 29 Total Page 2 of 2 5 rows 10 rows 20 rows 25 rows 50 …" at bounding box center [799, 542] width 1537 height 442
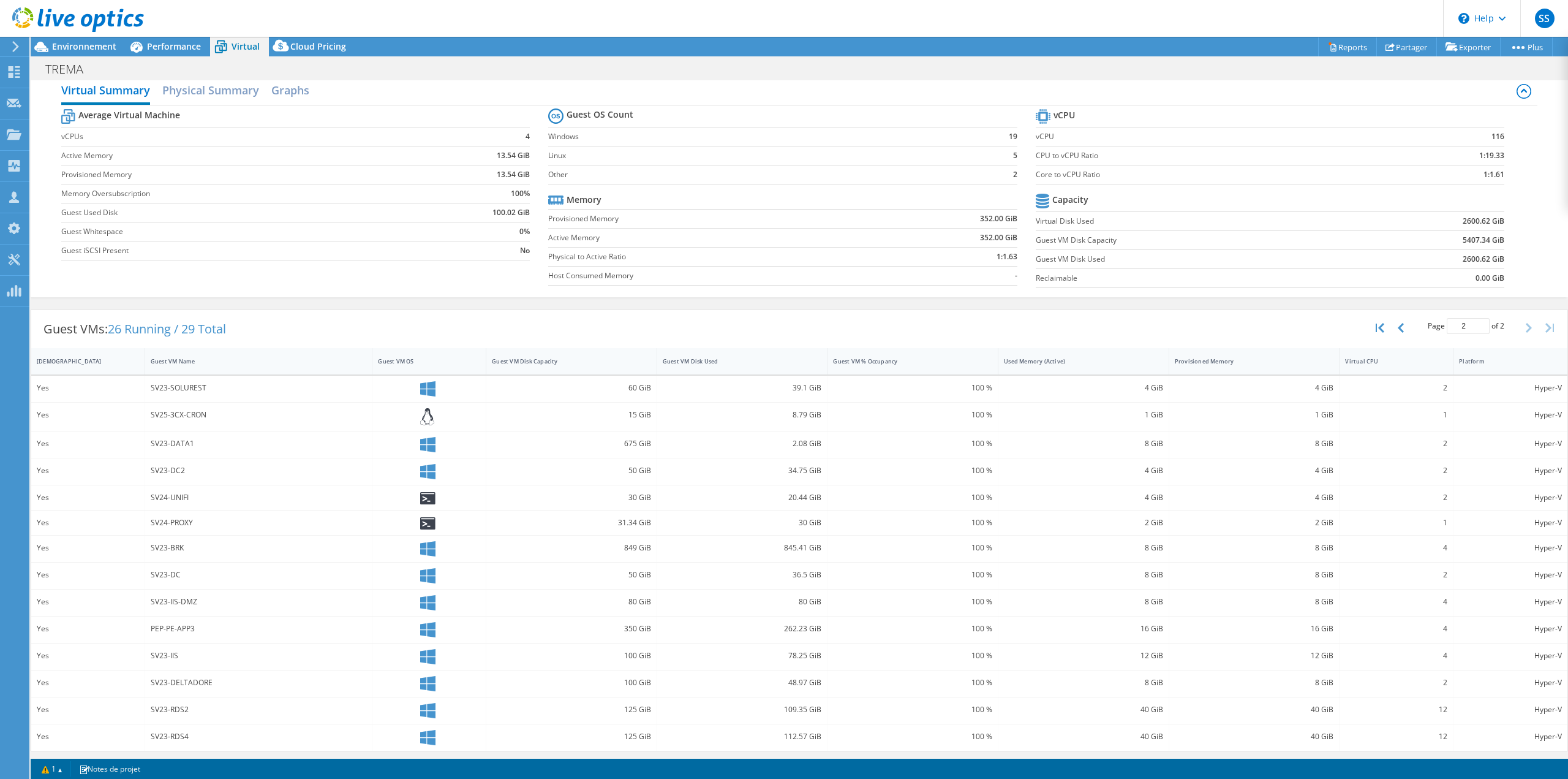
scroll to position [14, 0]
click at [1399, 323] on button "button" at bounding box center [1402, 325] width 21 height 23
type input "1"
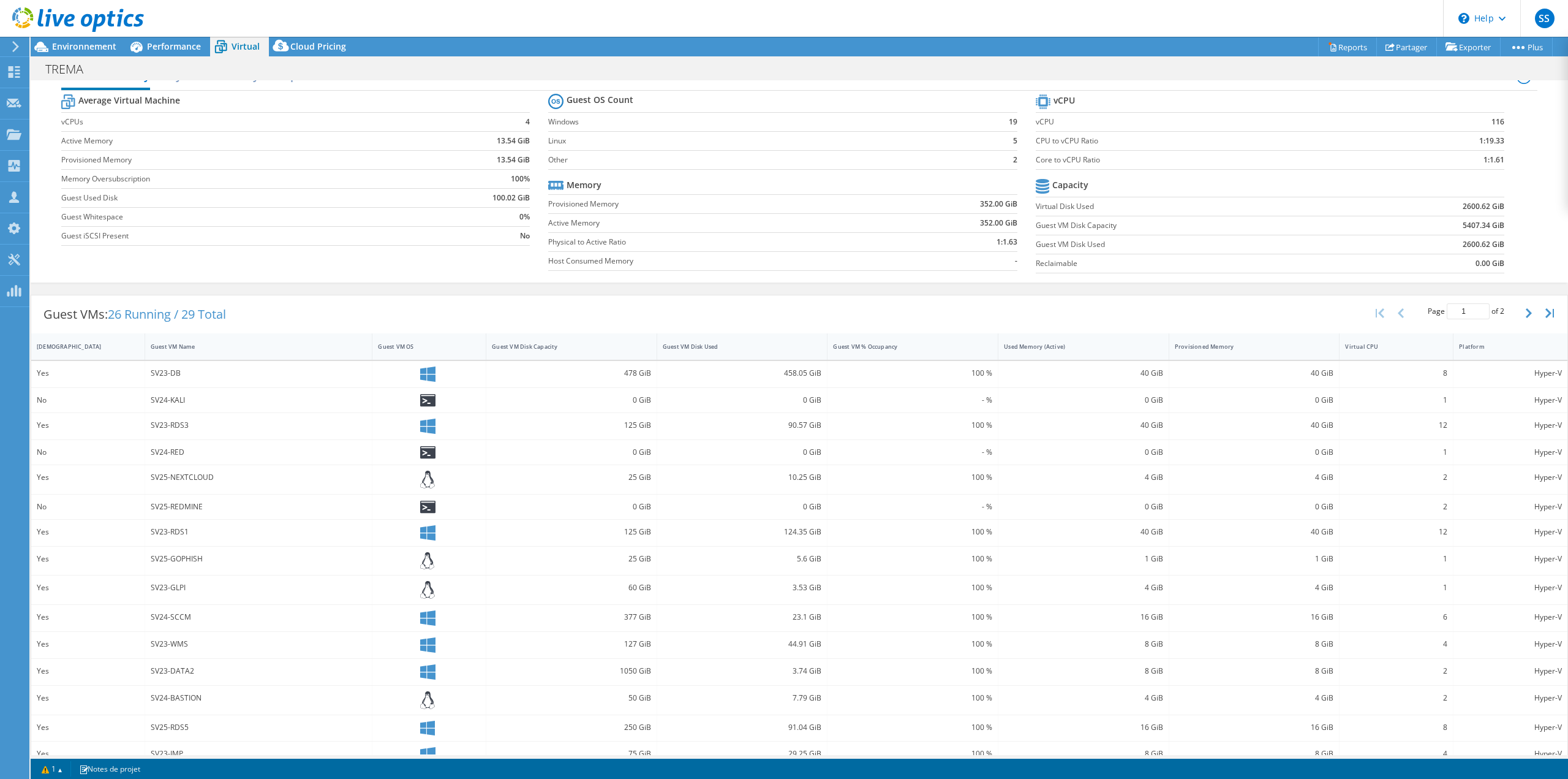
scroll to position [46, 0]
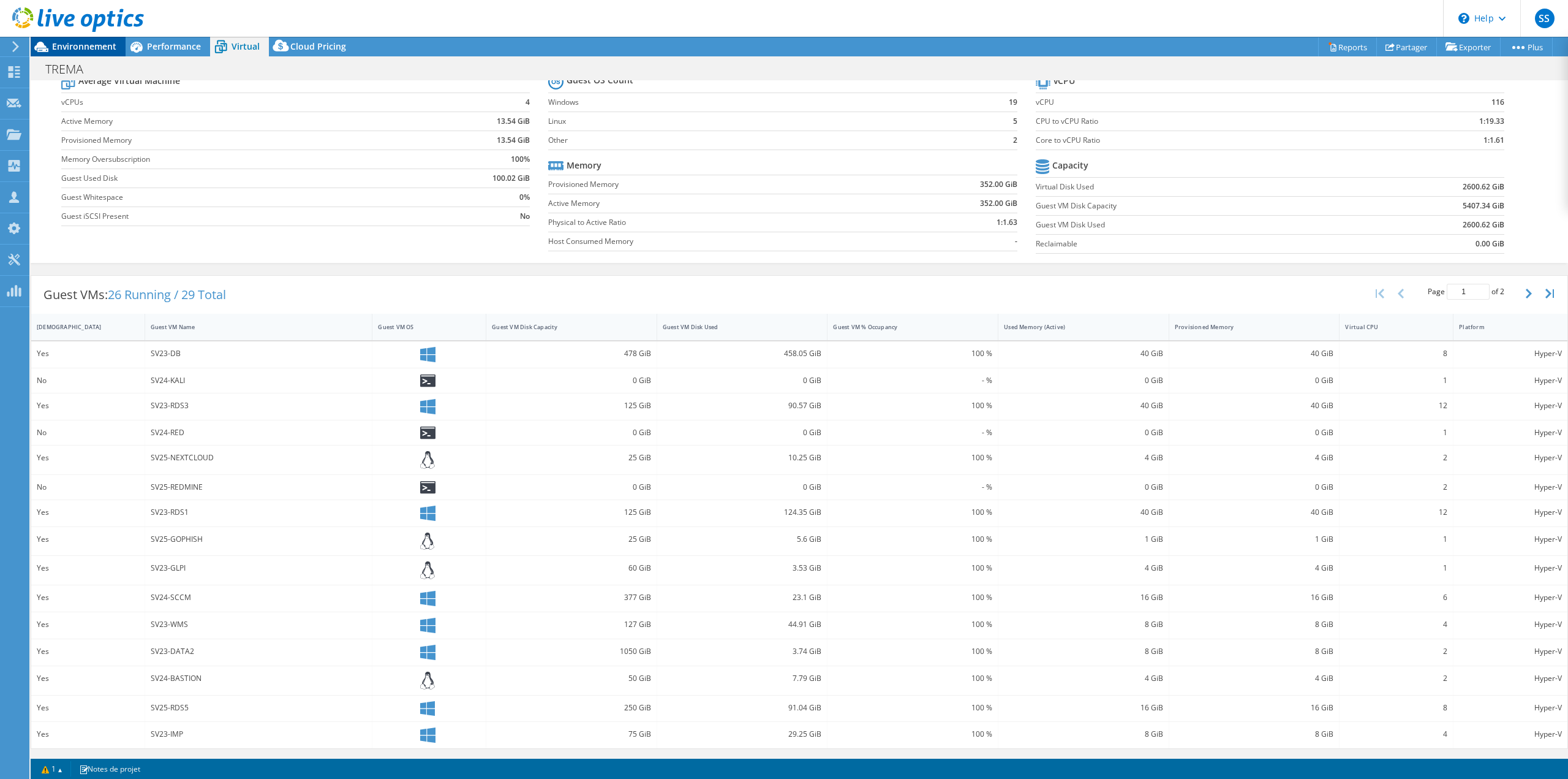
click at [102, 51] on span "Environnement" at bounding box center [84, 46] width 64 height 12
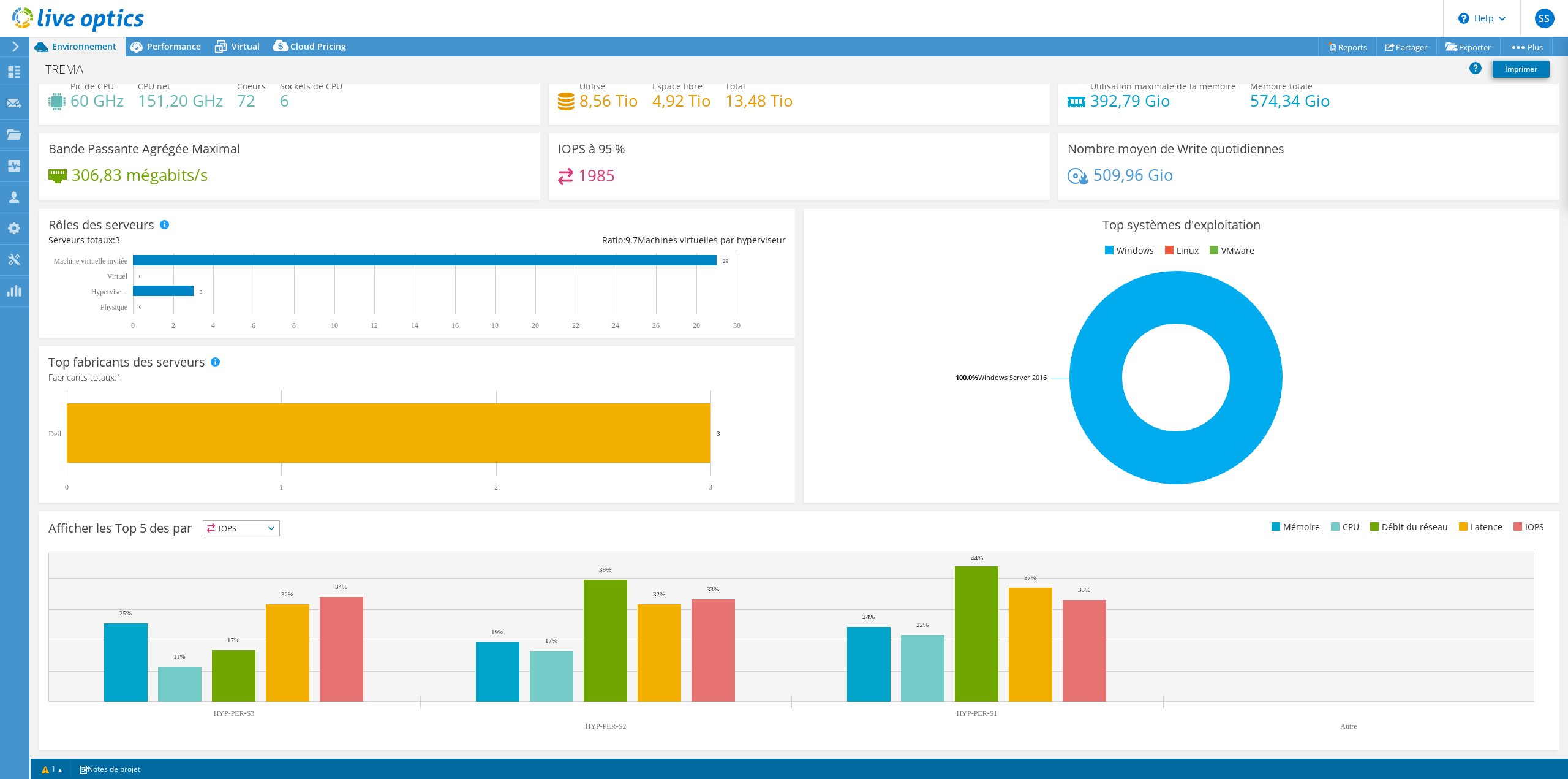
scroll to position [39, 0]
